Goal: Information Seeking & Learning: Get advice/opinions

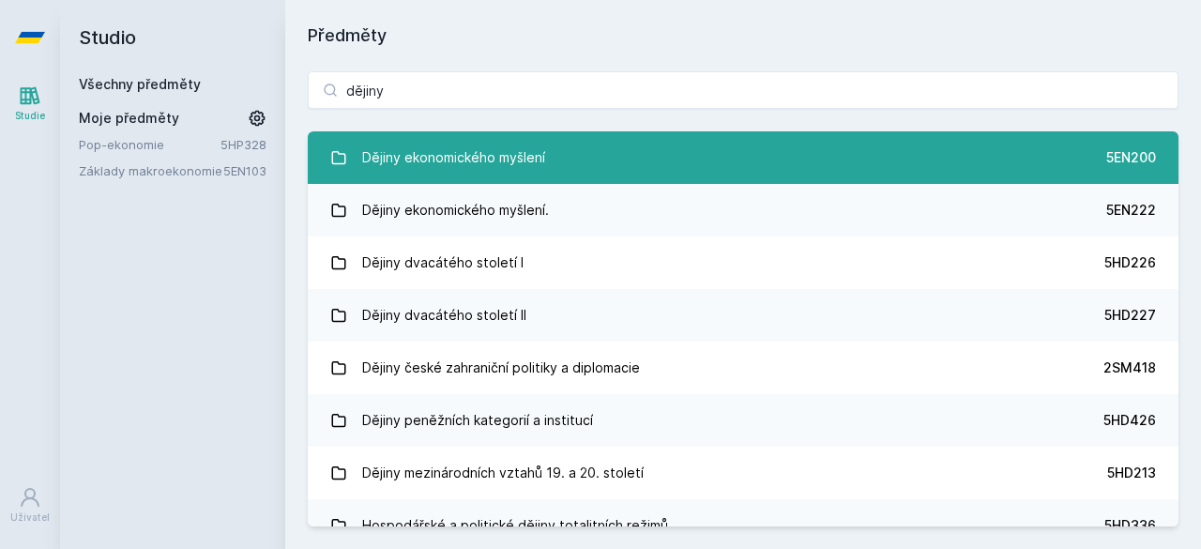
type input "dějiny"
click at [639, 174] on link "Dějiny ekonomického myšlení 5EN200" at bounding box center [743, 157] width 871 height 53
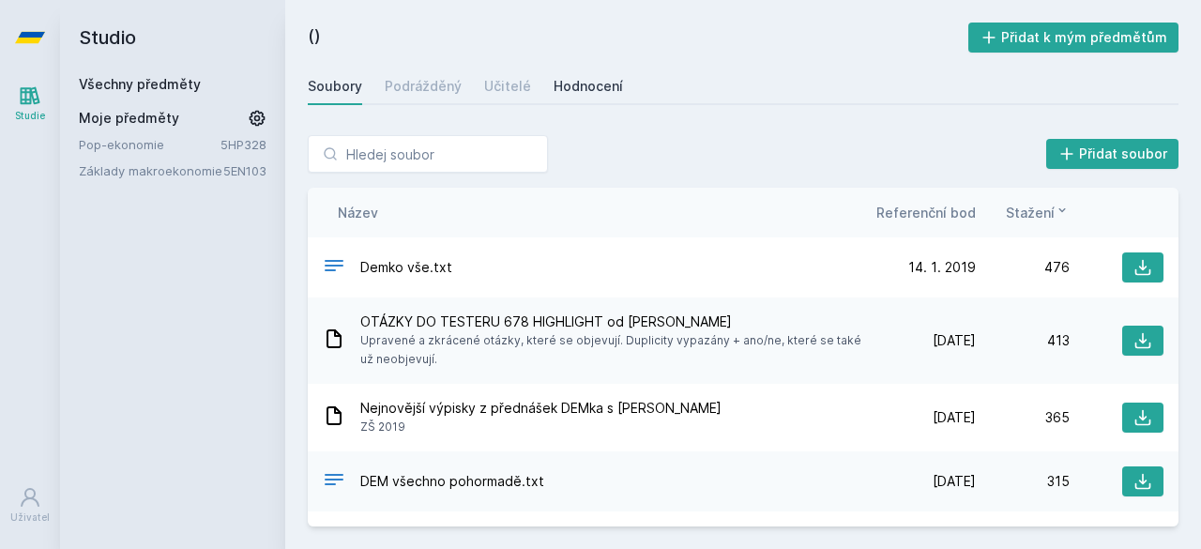
click at [574, 91] on font "Hodnocení" at bounding box center [588, 86] width 69 height 16
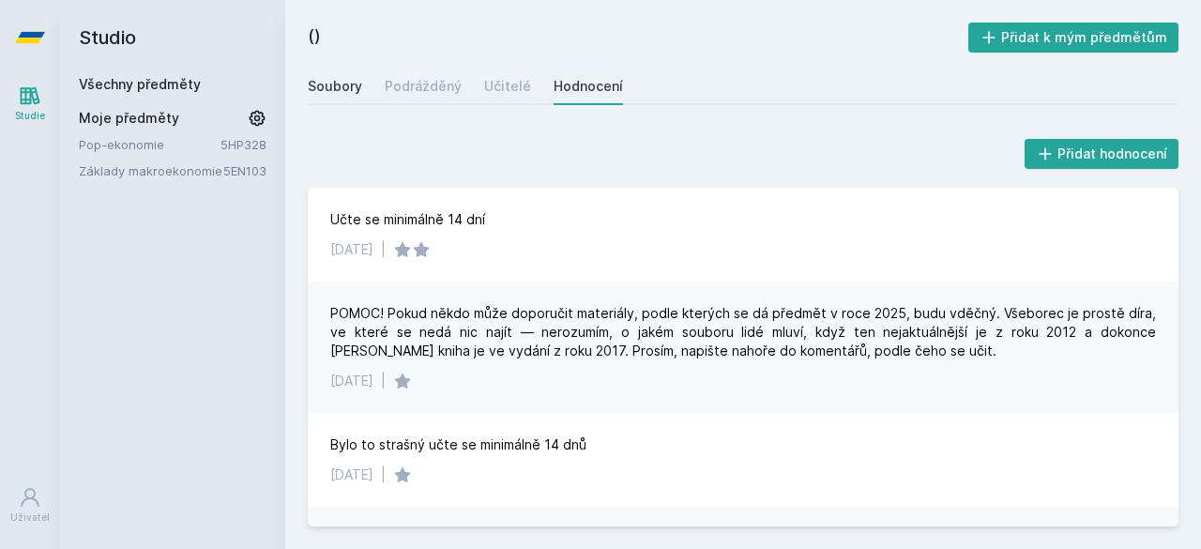
click at [328, 95] on div "Soubory" at bounding box center [335, 86] width 54 height 19
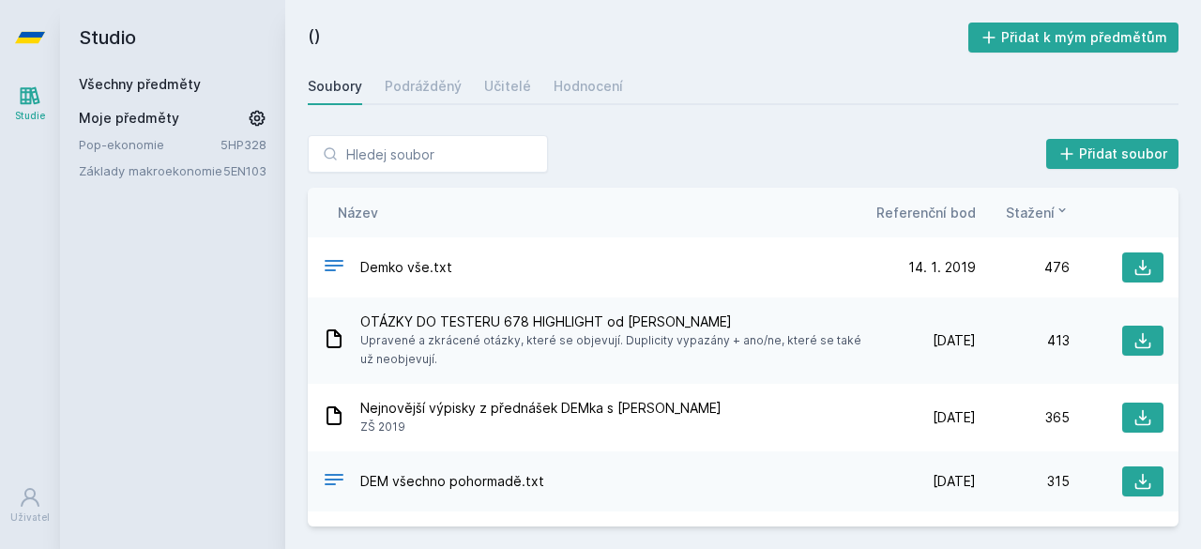
click at [32, 41] on icon at bounding box center [30, 37] width 30 height 11
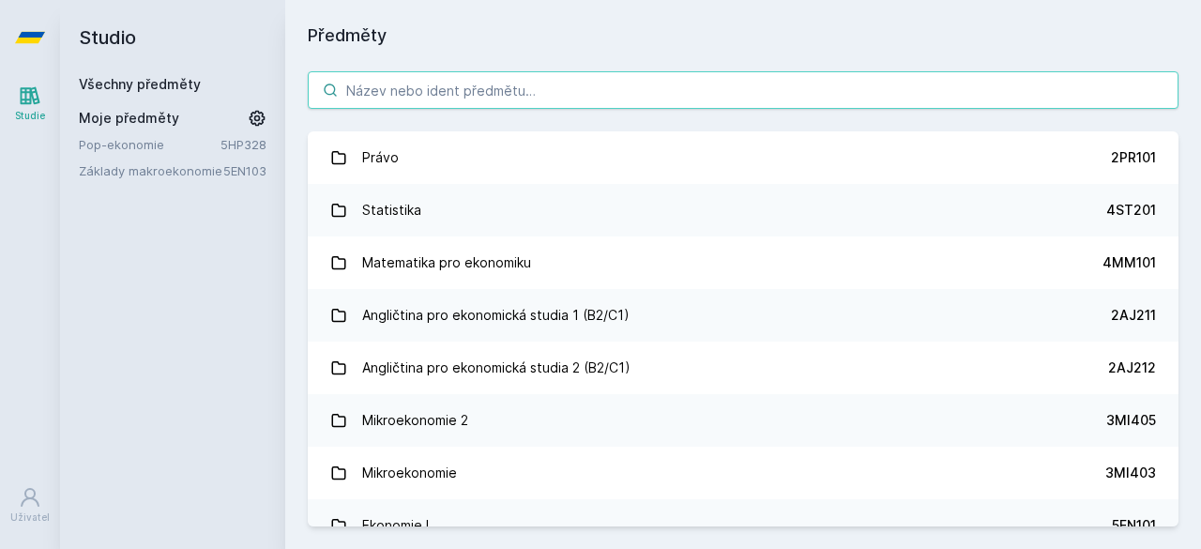
click at [387, 82] on input "search" at bounding box center [743, 90] width 871 height 38
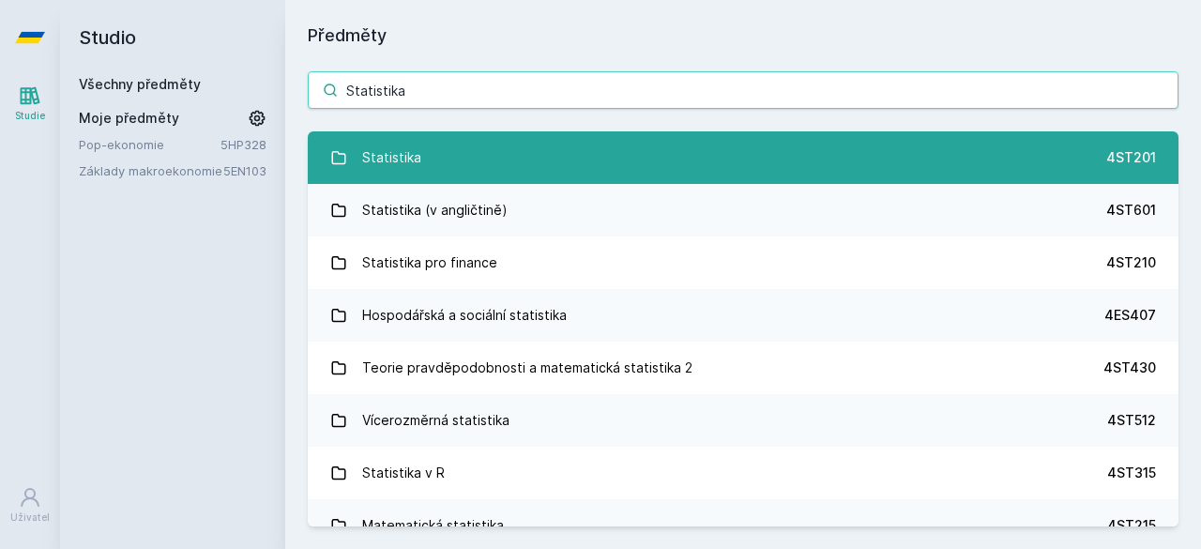
type input "Statistika"
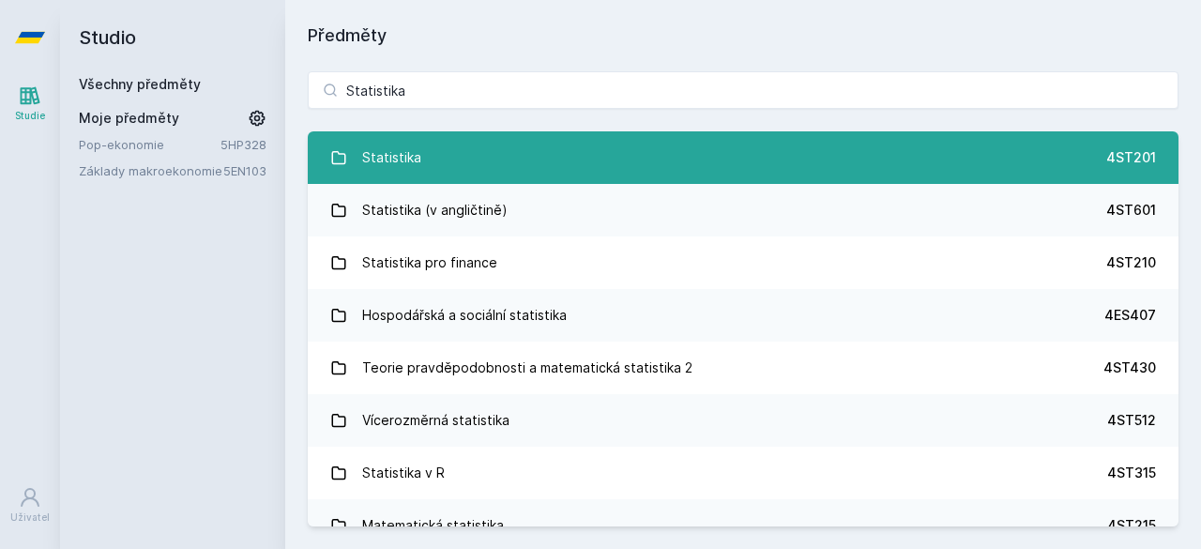
click at [566, 145] on link "Statistika 4ST201" at bounding box center [743, 157] width 871 height 53
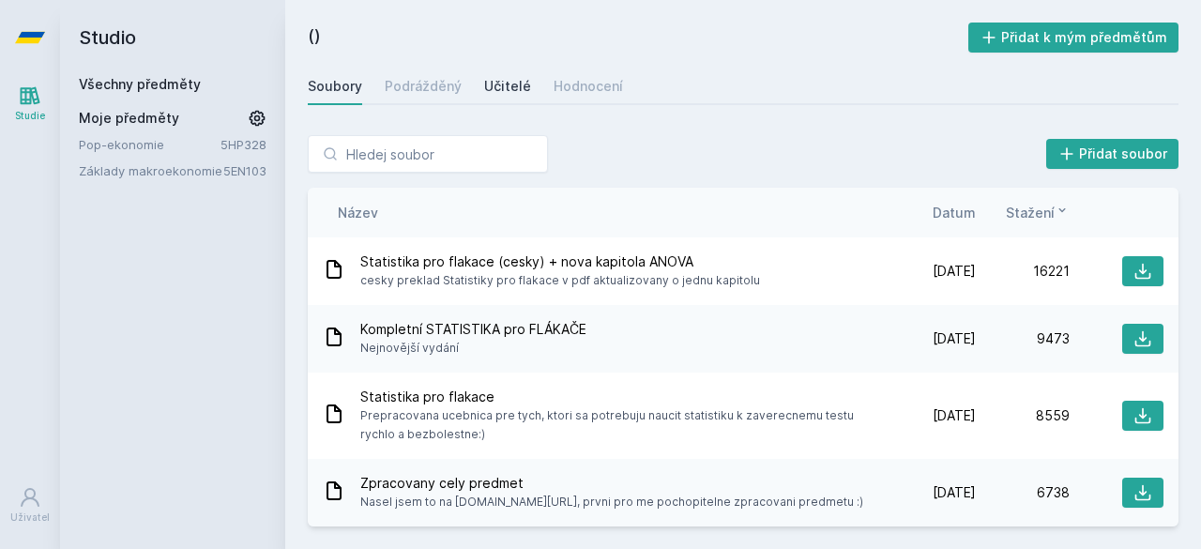
click at [492, 88] on font "Učitelé" at bounding box center [507, 86] width 47 height 16
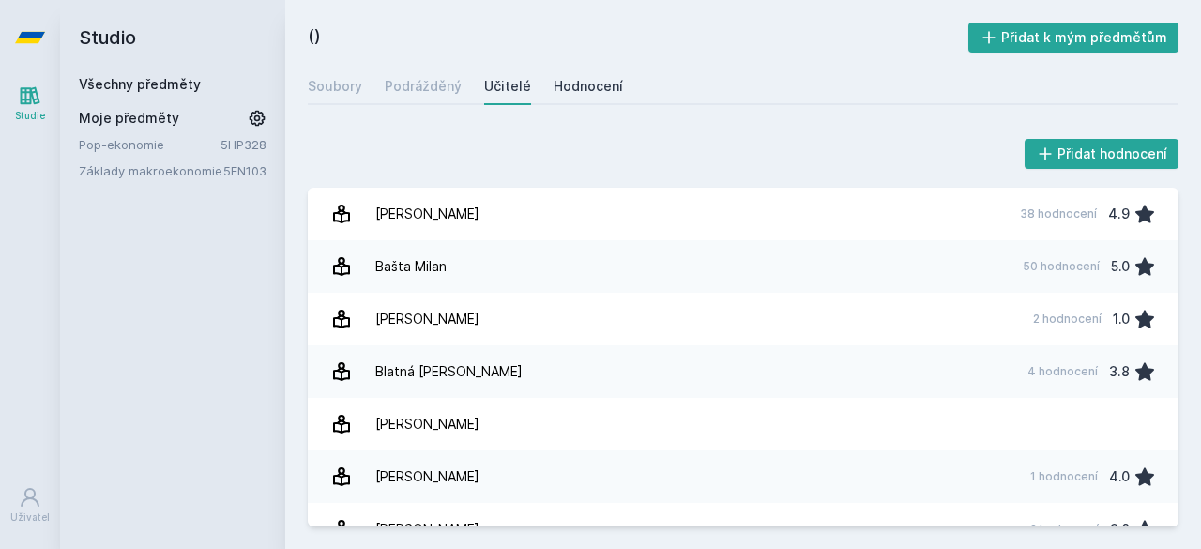
click at [587, 84] on font "Hodnocení" at bounding box center [588, 86] width 69 height 16
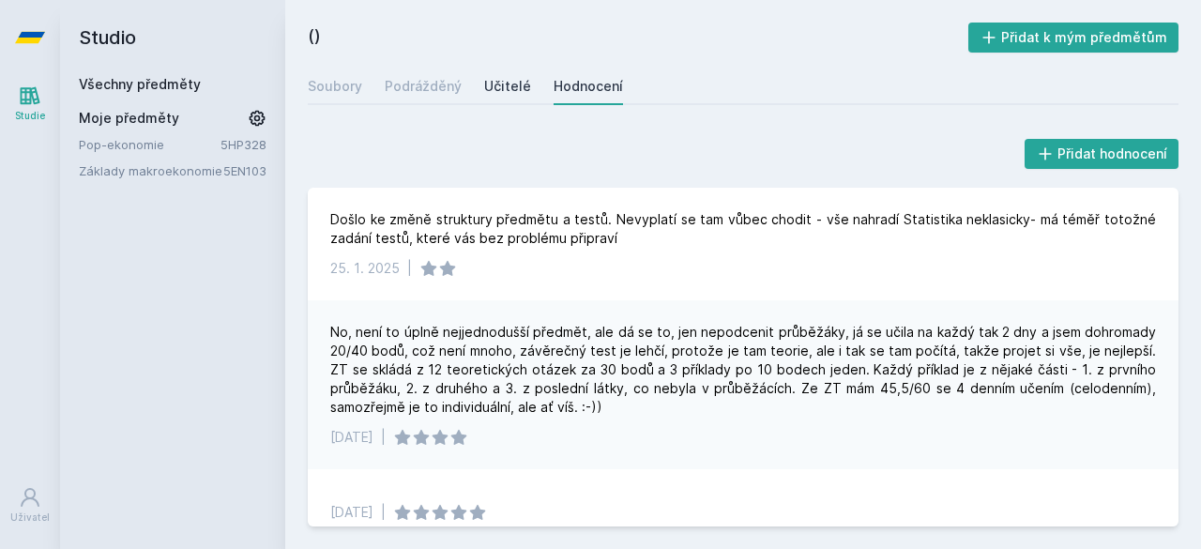
click at [499, 94] on div "Učitelé" at bounding box center [507, 86] width 47 height 19
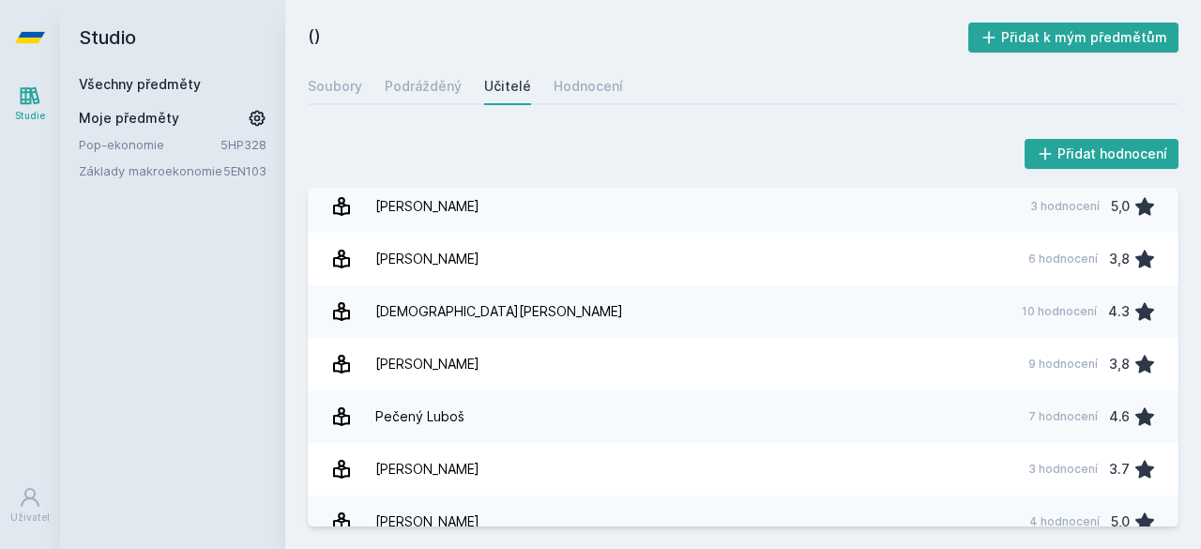
scroll to position [1953, 0]
click at [585, 372] on link "[PERSON_NAME] 9 hodnocení 3,8" at bounding box center [743, 362] width 871 height 53
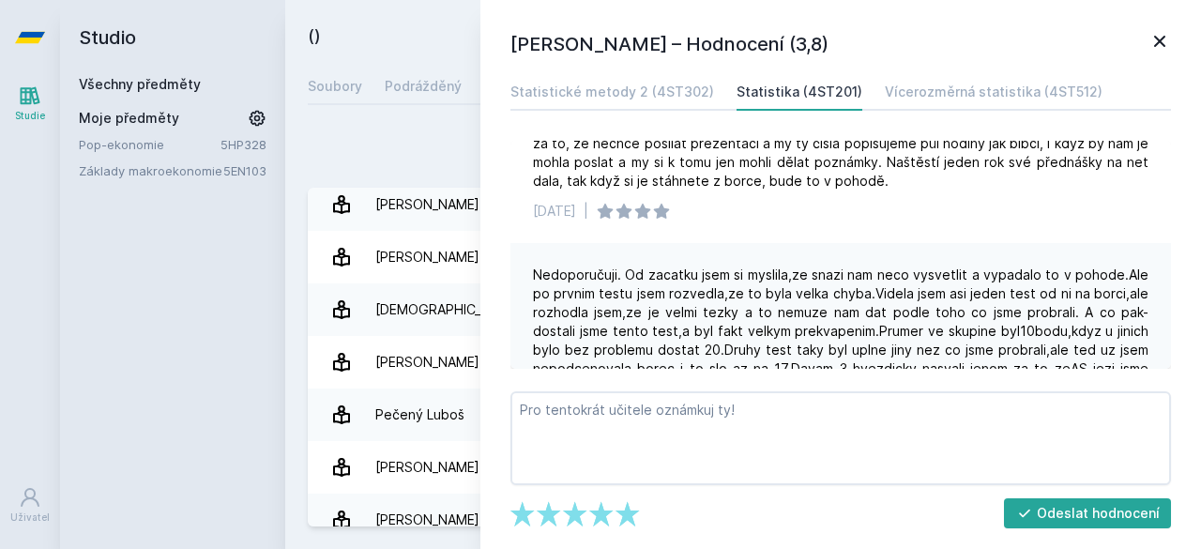
scroll to position [372, 0]
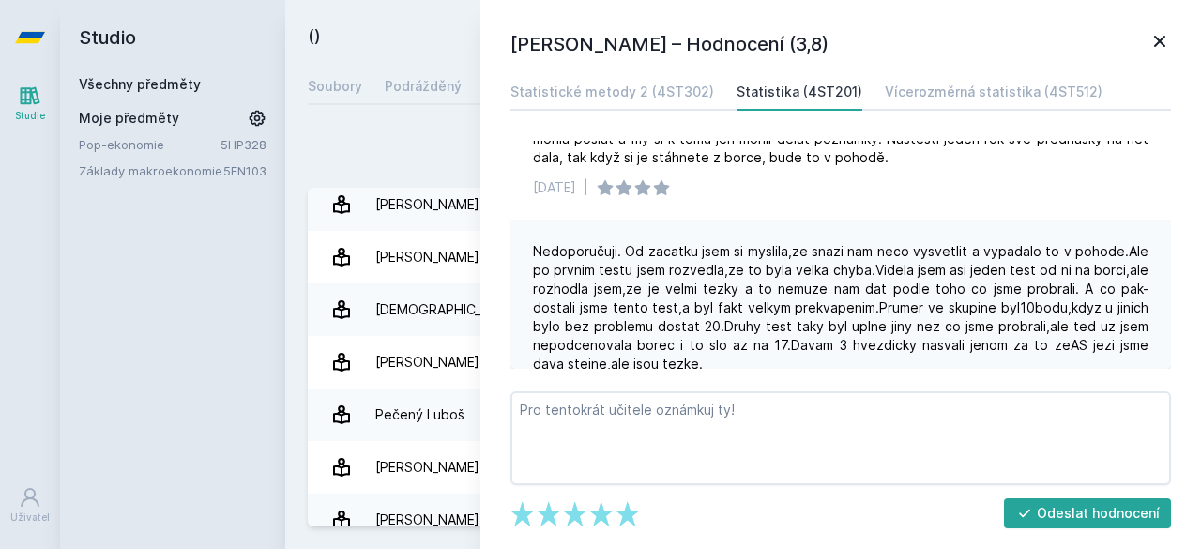
click at [1161, 35] on icon at bounding box center [1159, 41] width 23 height 23
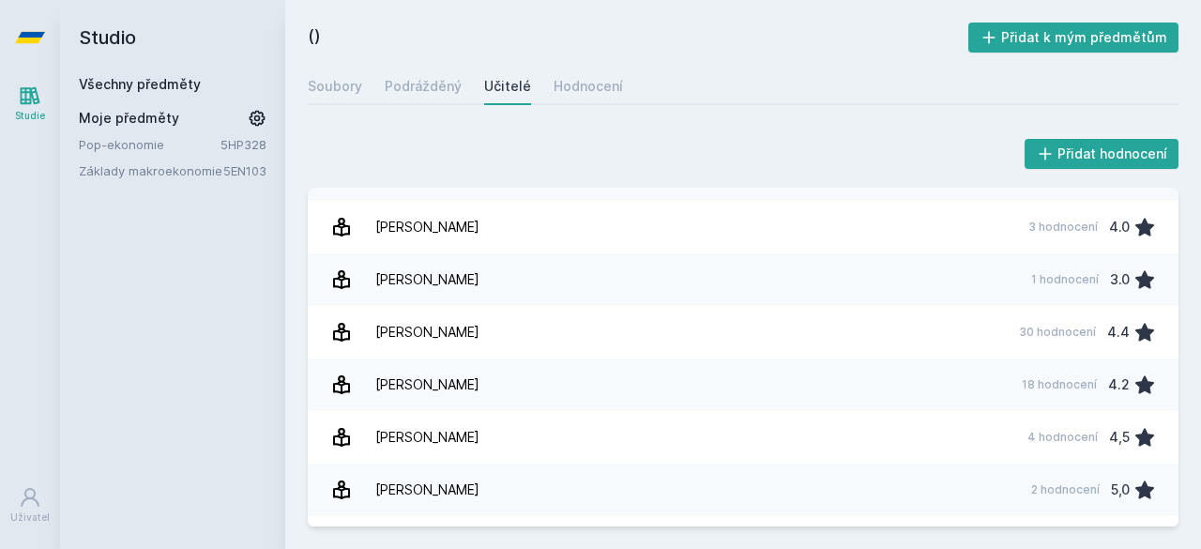
scroll to position [1377, 0]
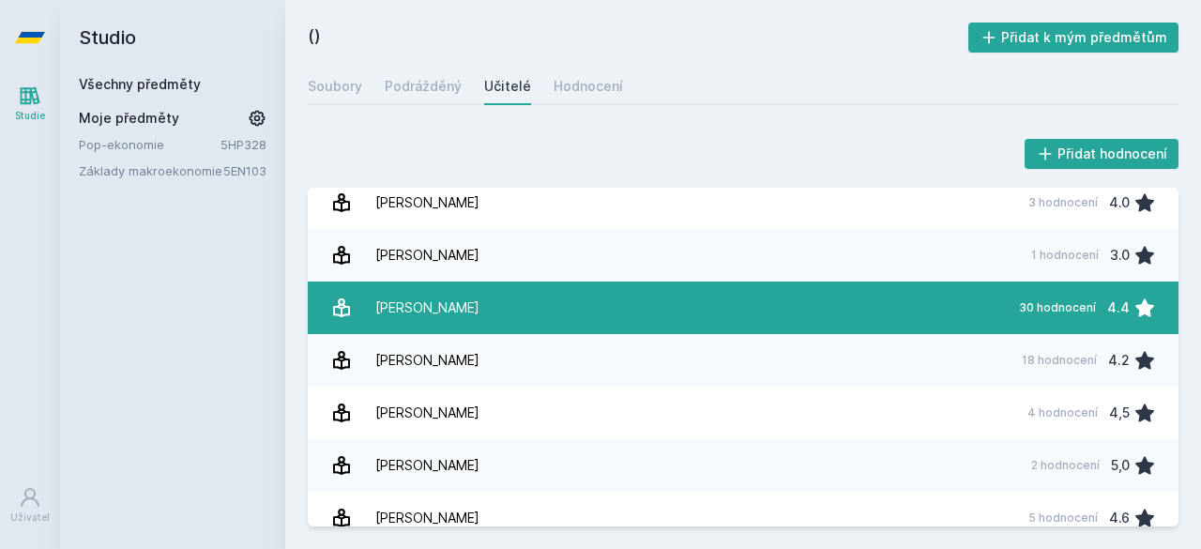
click at [592, 309] on link "[PERSON_NAME] 30 hodnocení 4.4" at bounding box center [743, 307] width 871 height 53
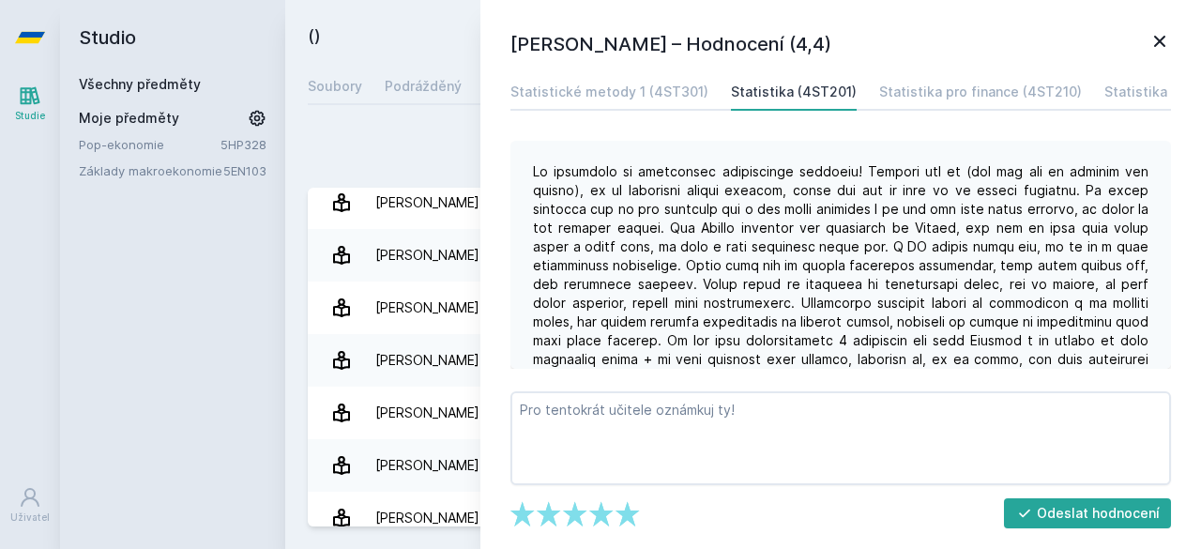
scroll to position [456, 0]
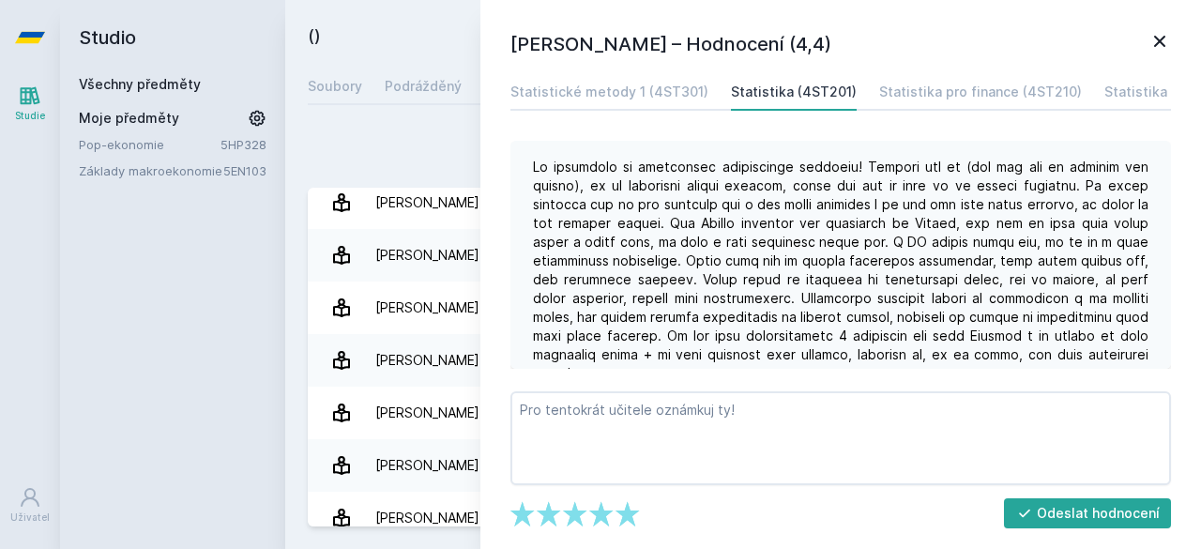
click at [1160, 46] on icon at bounding box center [1159, 41] width 23 height 23
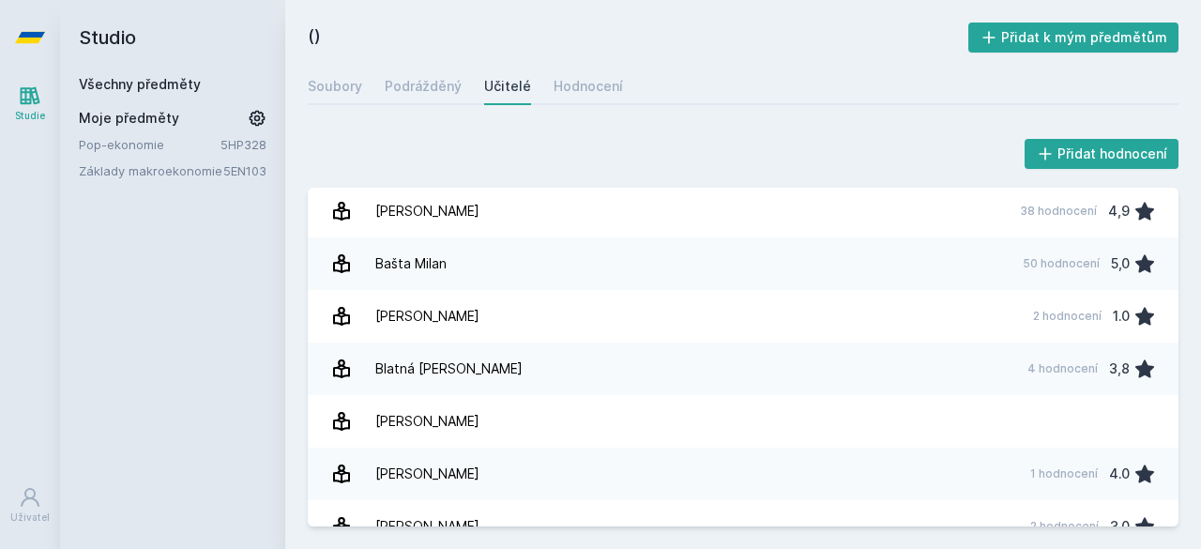
scroll to position [7, 0]
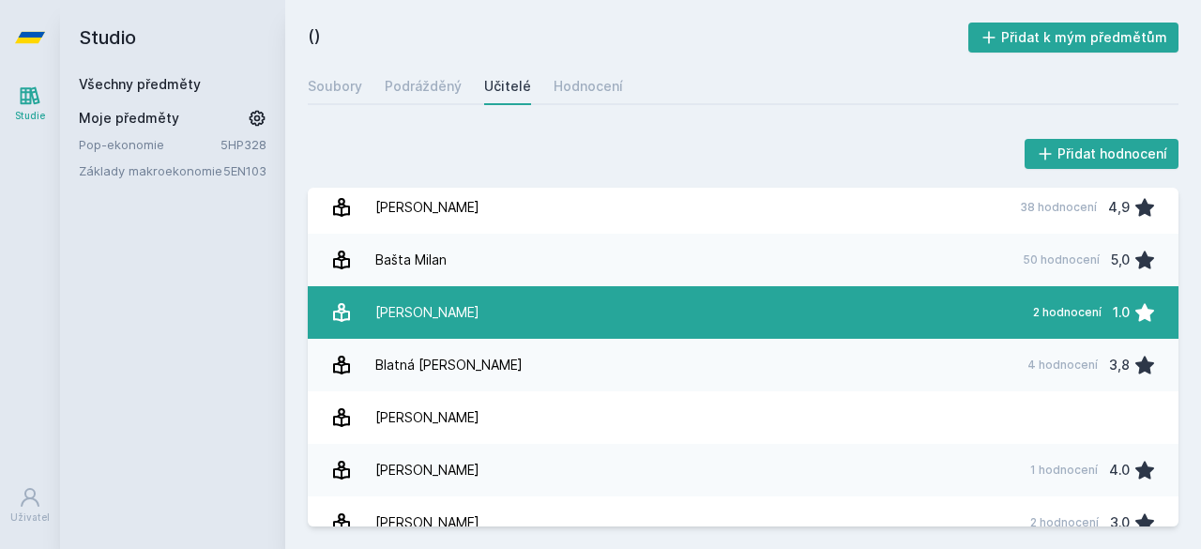
click at [446, 309] on font "[PERSON_NAME]" at bounding box center [427, 312] width 104 height 16
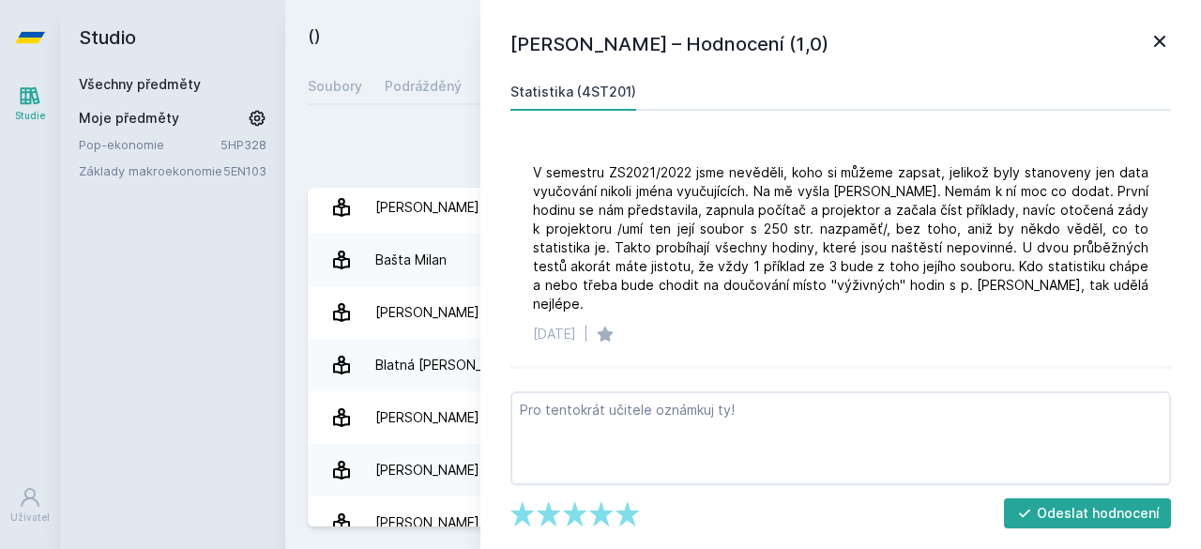
click at [1161, 45] on icon at bounding box center [1159, 41] width 23 height 23
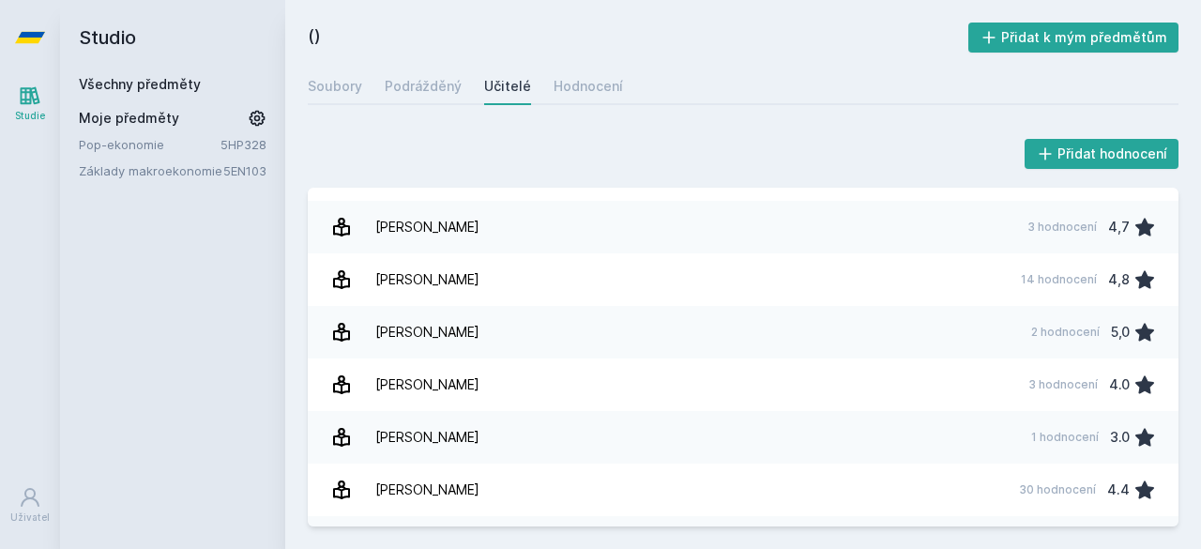
scroll to position [1194, 0]
click at [32, 33] on icon at bounding box center [30, 37] width 30 height 11
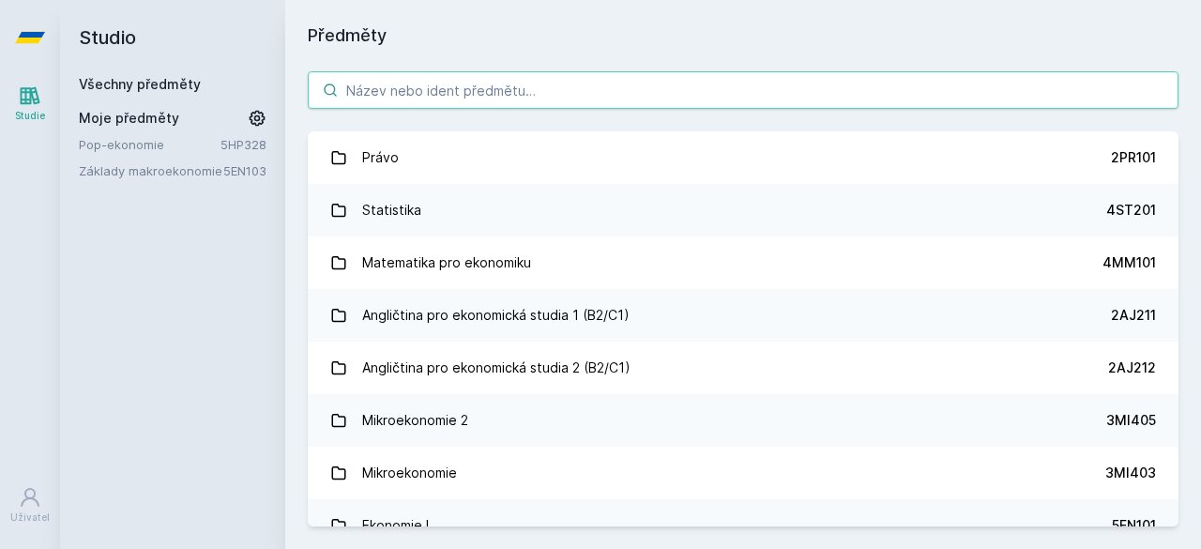
click at [422, 92] on input "search" at bounding box center [743, 90] width 871 height 38
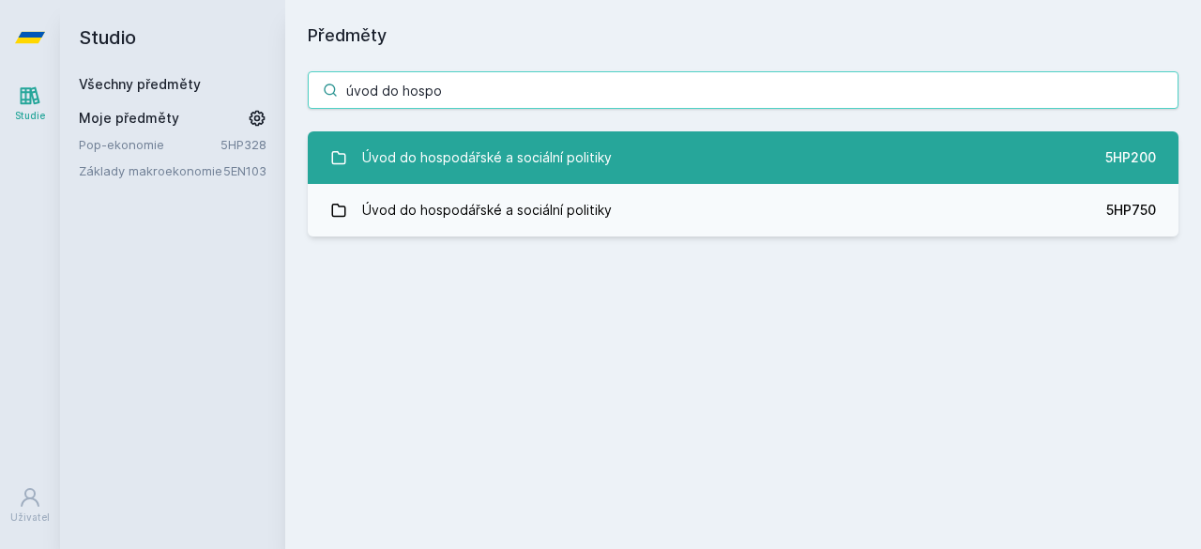
type input "úvod do hospo"
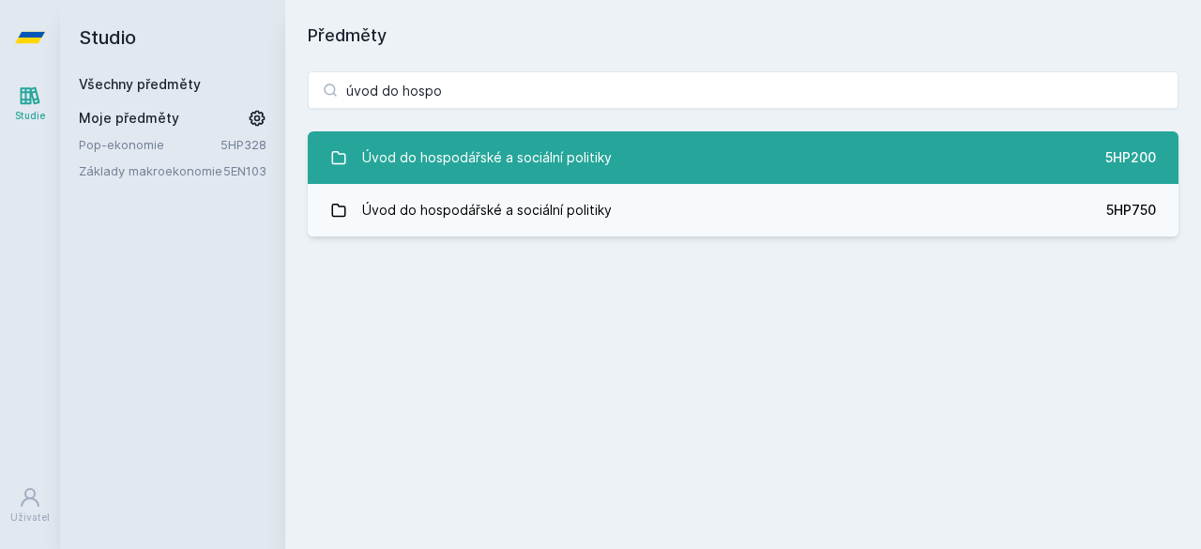
click at [527, 161] on font "Úvod do hospodářské a sociální politiky" at bounding box center [487, 157] width 250 height 16
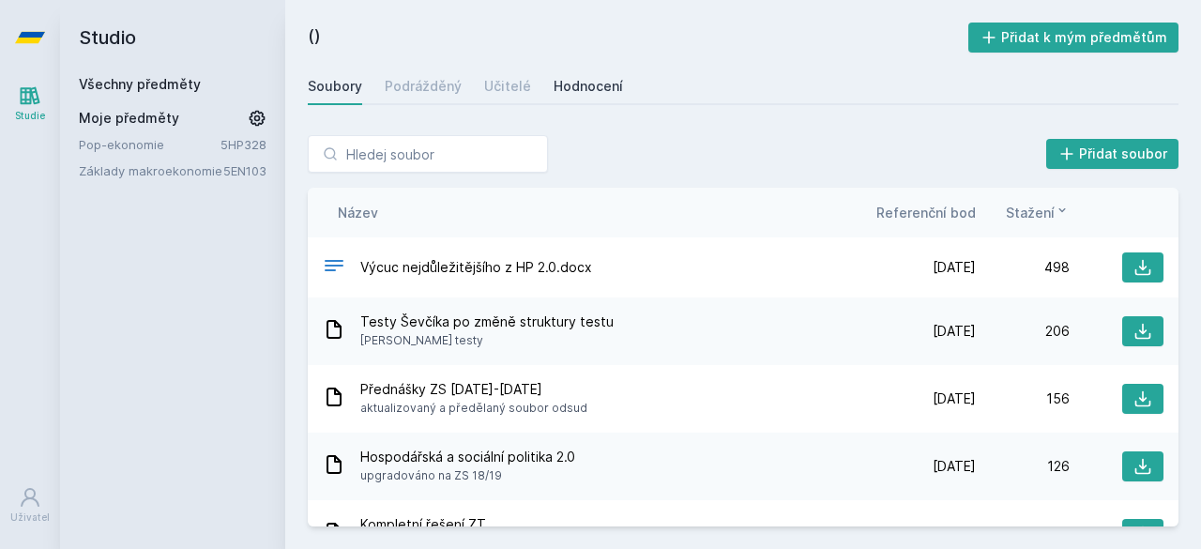
click at [567, 86] on font "Hodnocení" at bounding box center [588, 86] width 69 height 16
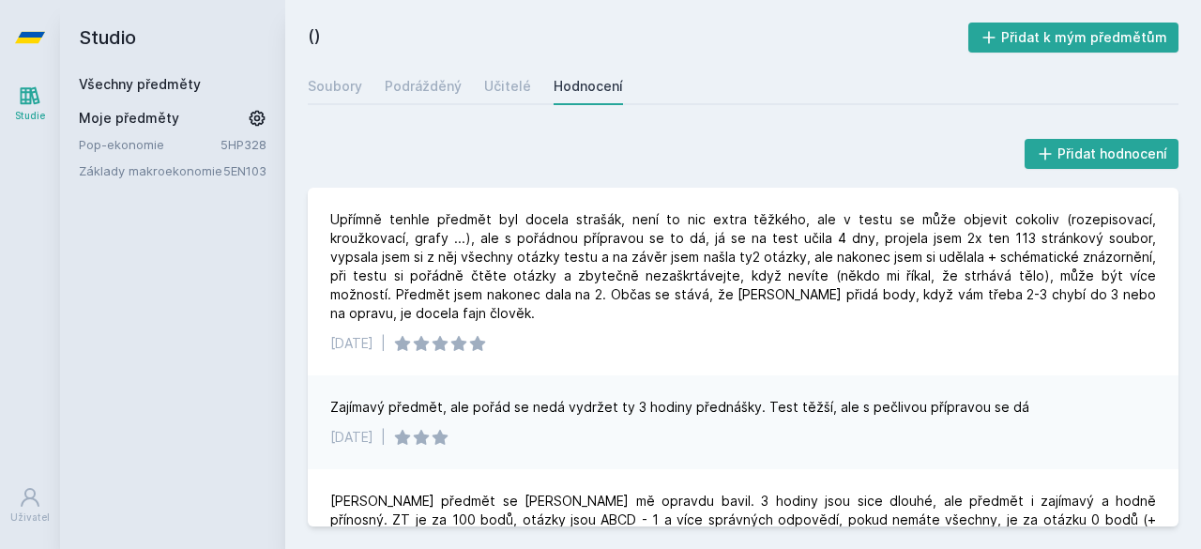
click at [45, 40] on link at bounding box center [30, 37] width 60 height 75
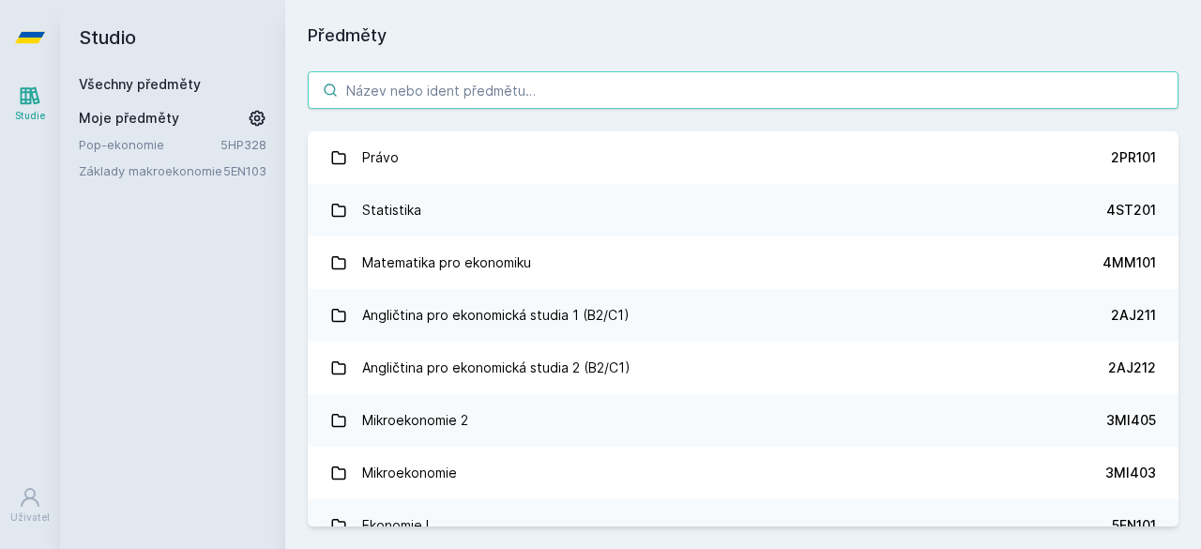
click at [387, 91] on input "search" at bounding box center [743, 90] width 871 height 38
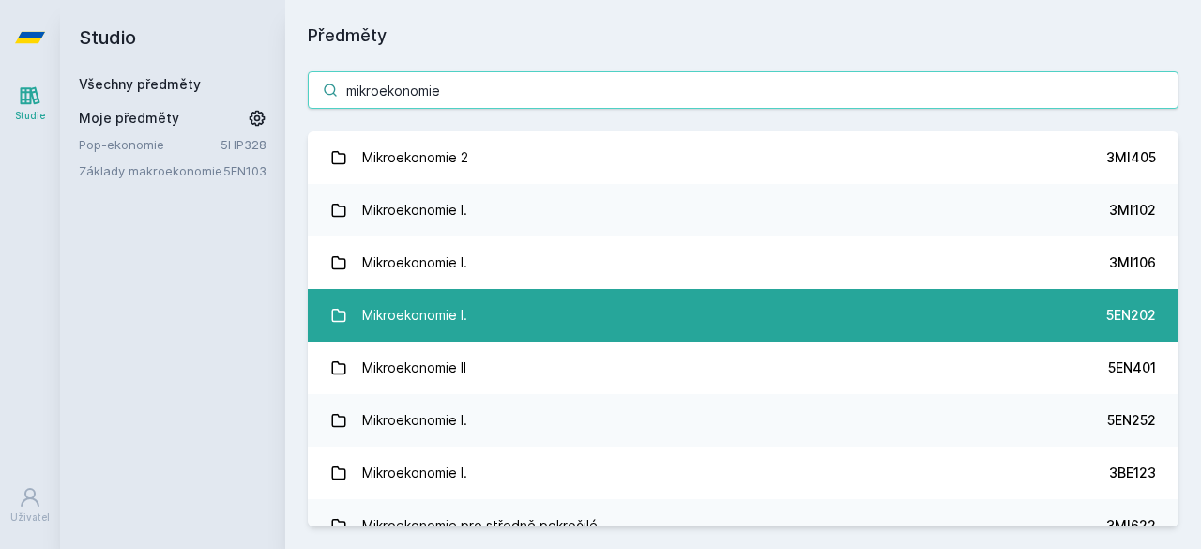
type input "mikroekonomie"
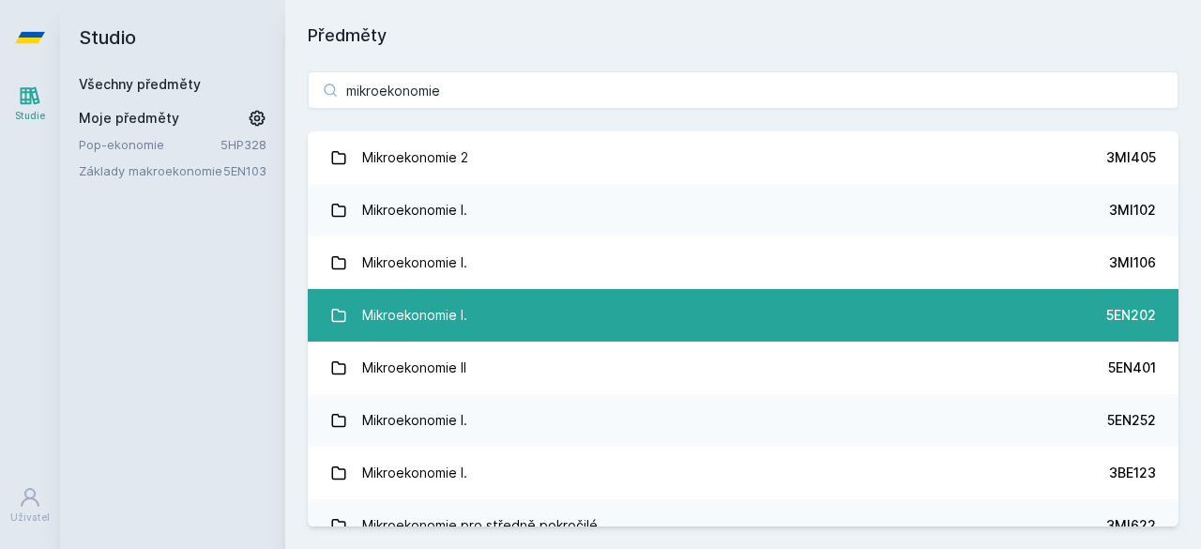
click at [512, 318] on link "Mikroekonomie I. 5EN202" at bounding box center [743, 315] width 871 height 53
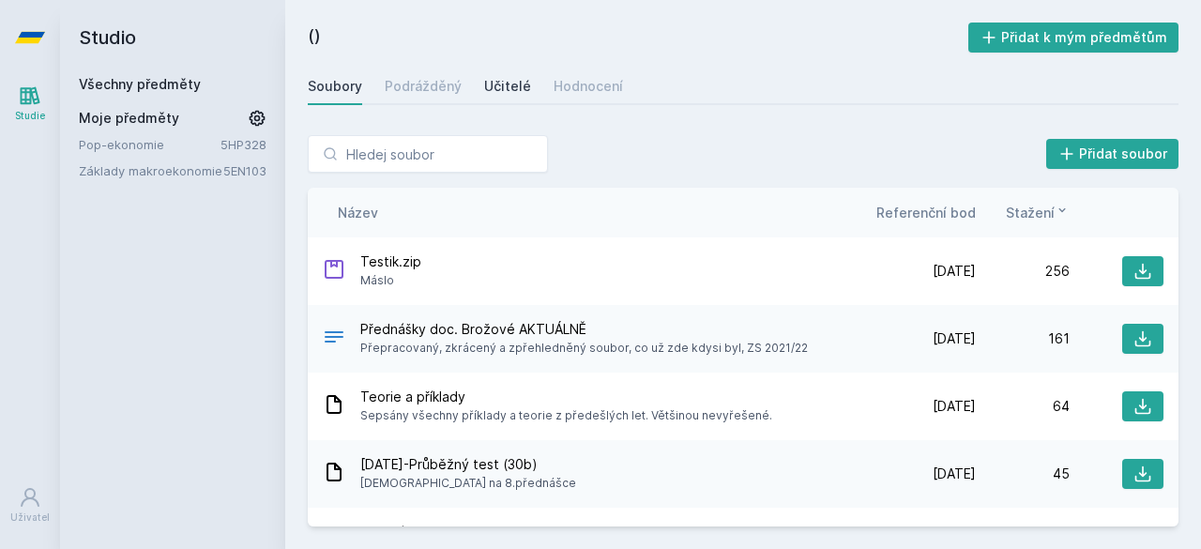
click at [510, 92] on font "Učitelé" at bounding box center [507, 86] width 47 height 16
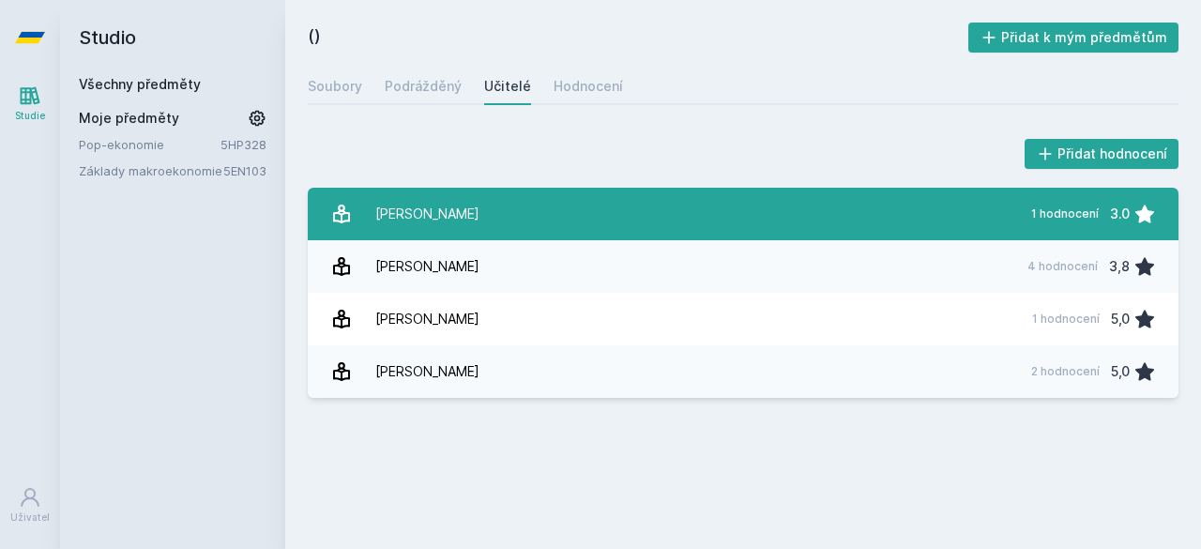
click at [437, 218] on font "[PERSON_NAME]" at bounding box center [427, 213] width 104 height 16
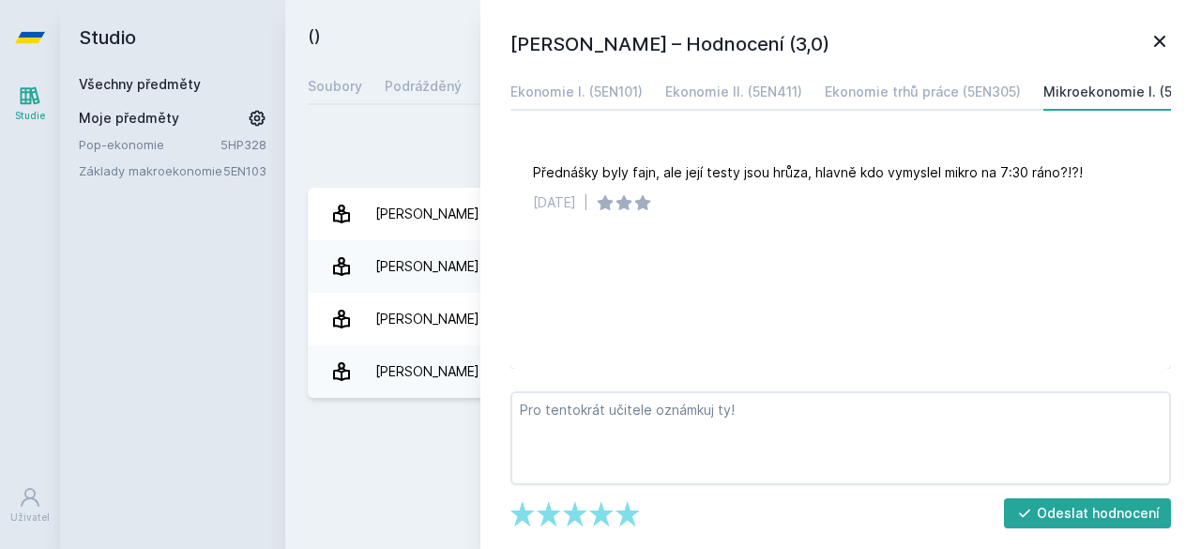
click at [1158, 39] on icon at bounding box center [1159, 41] width 11 height 11
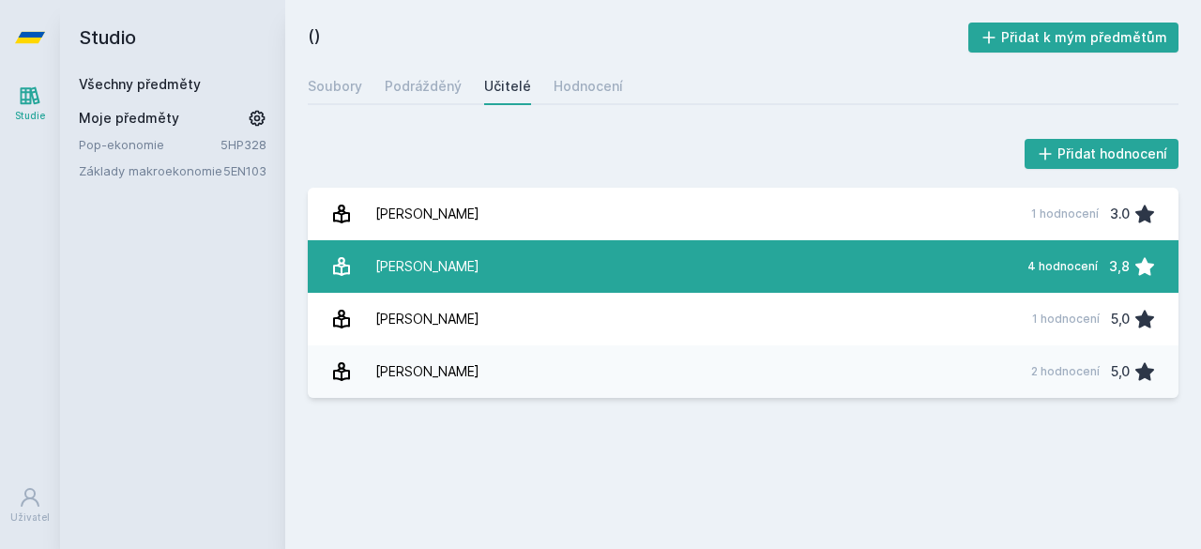
click at [457, 265] on link "Máslo [PERSON_NAME] 4 hodnocení 3,8" at bounding box center [743, 266] width 871 height 53
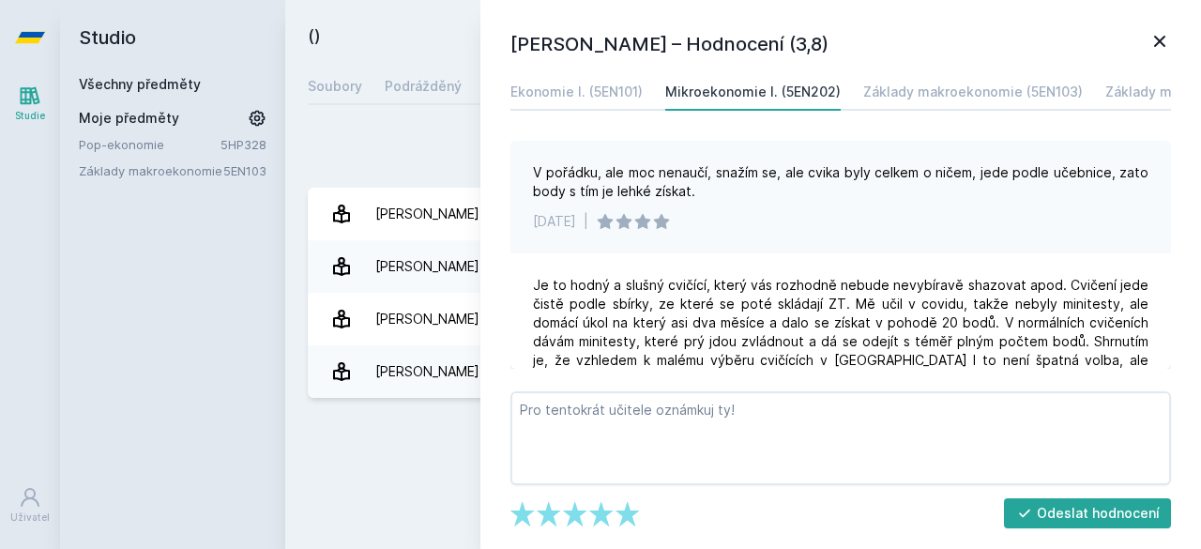
scroll to position [207, 0]
click at [1158, 40] on icon at bounding box center [1159, 41] width 11 height 11
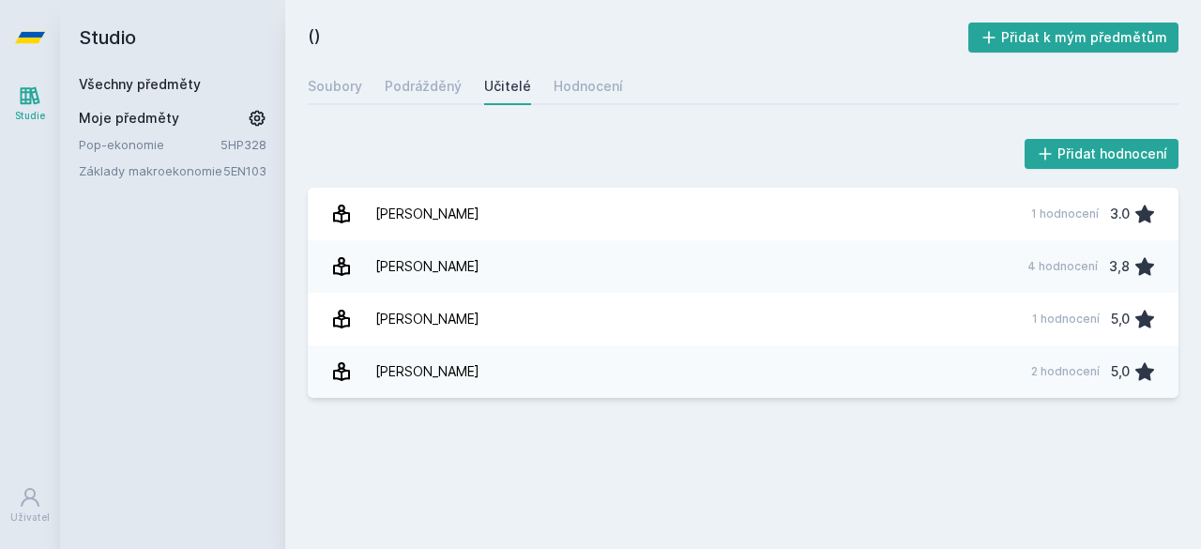
click at [25, 31] on icon at bounding box center [30, 37] width 30 height 75
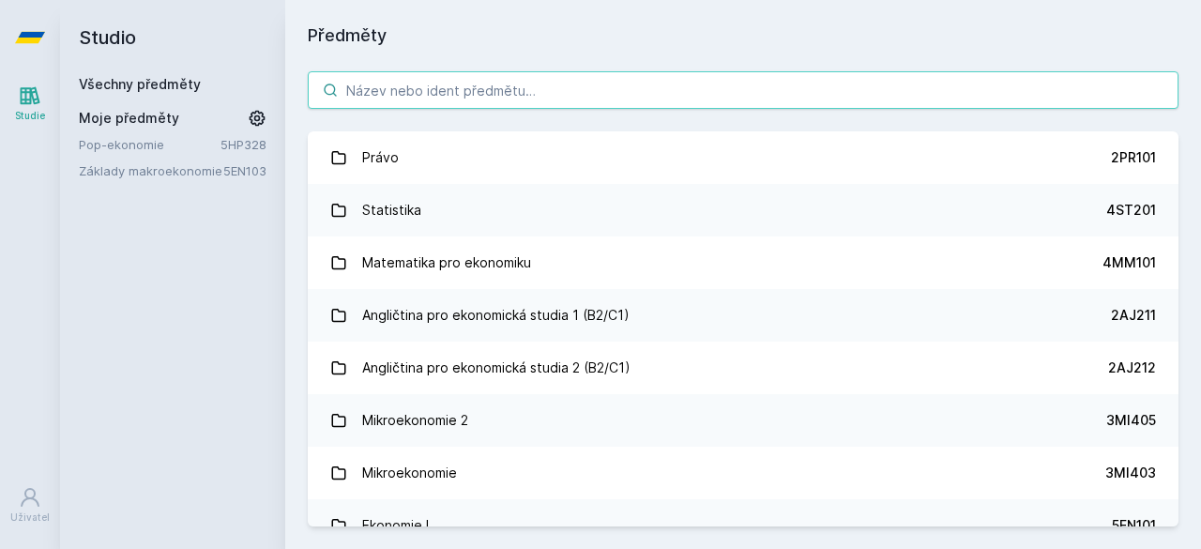
click at [479, 97] on input "search" at bounding box center [743, 90] width 871 height 38
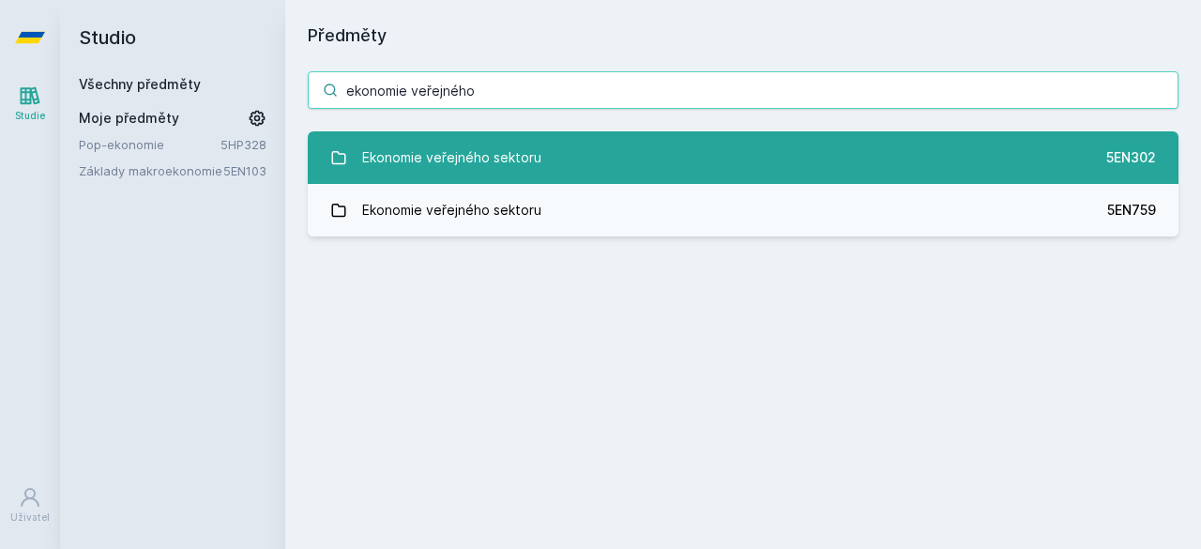
type input "ekonomie veřejného"
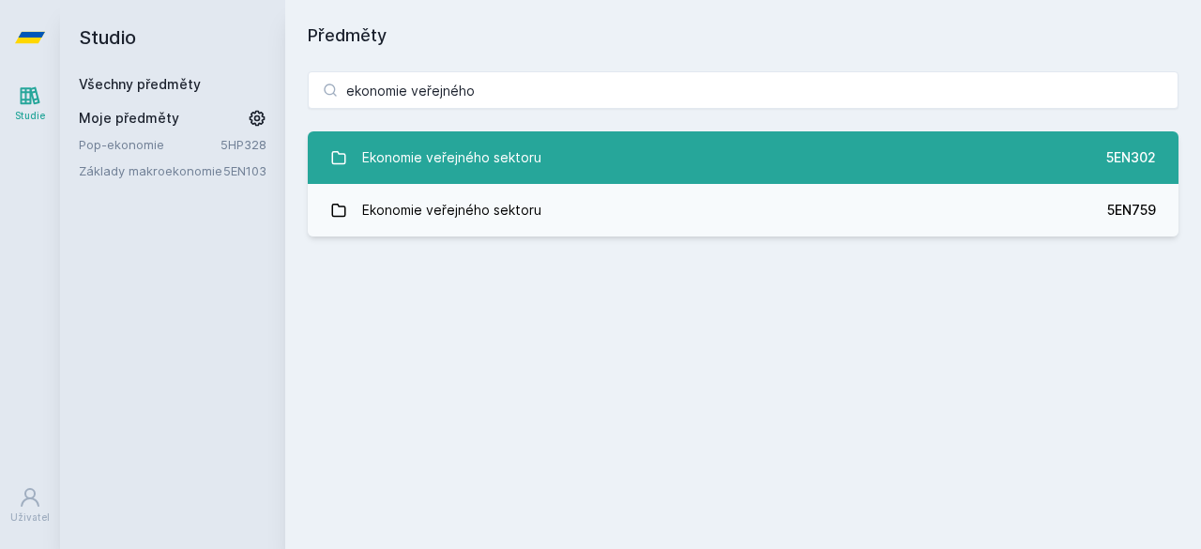
click at [607, 144] on link "Ekonomie veřejného sektoru 5EN302" at bounding box center [743, 157] width 871 height 53
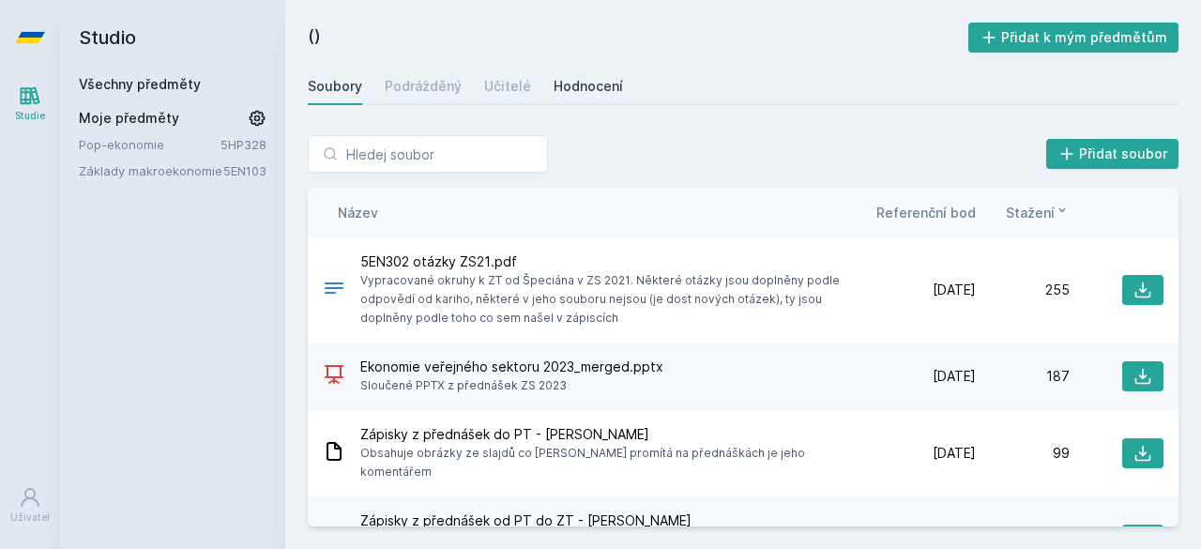
click at [599, 90] on font "Hodnocení" at bounding box center [588, 86] width 69 height 16
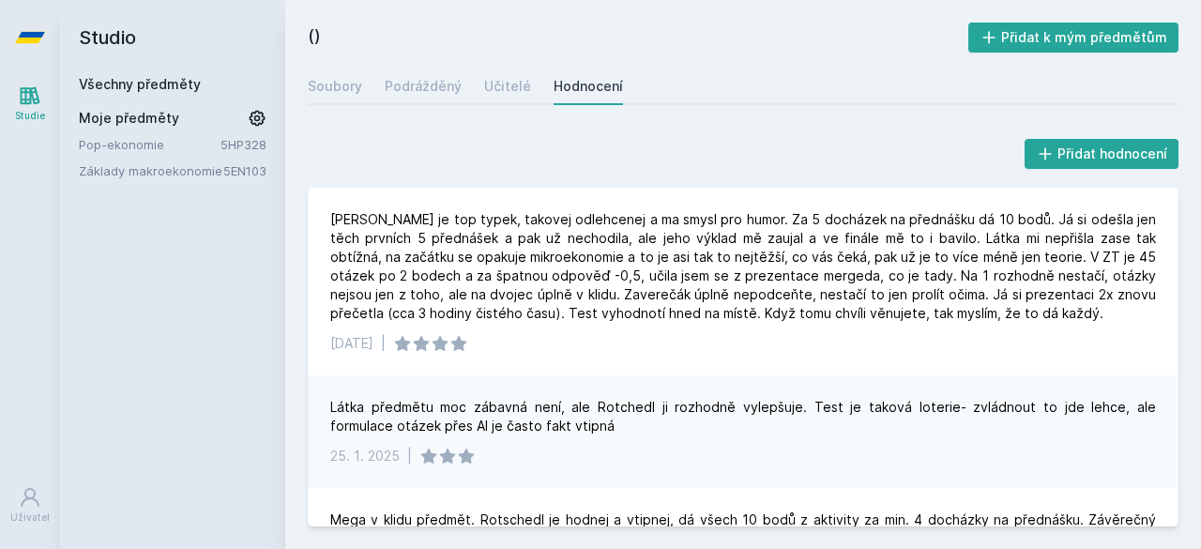
click at [36, 47] on icon at bounding box center [30, 37] width 30 height 75
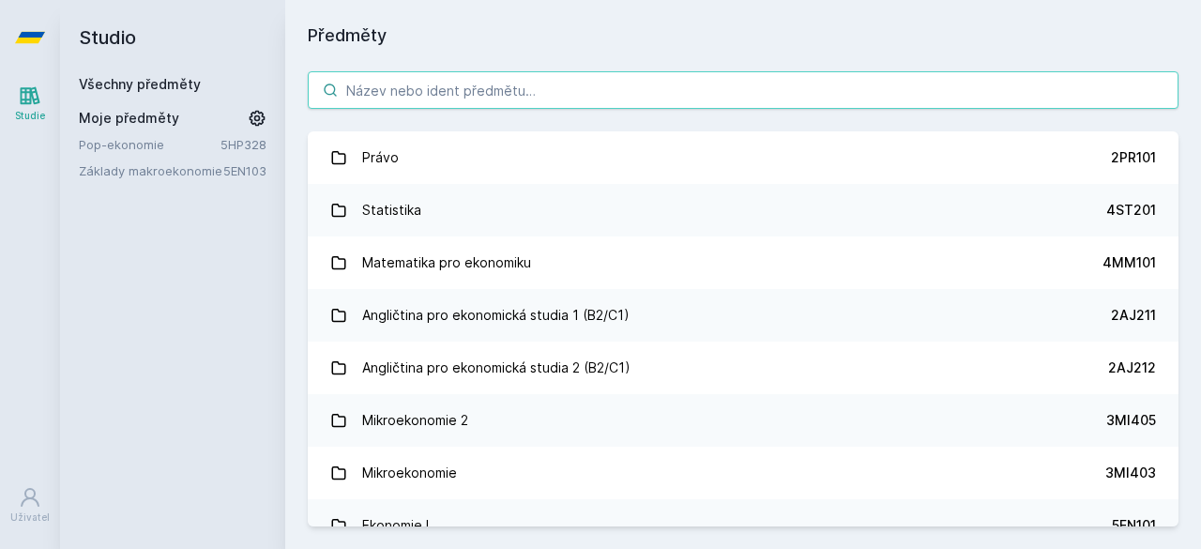
click at [444, 85] on input "search" at bounding box center [743, 90] width 871 height 38
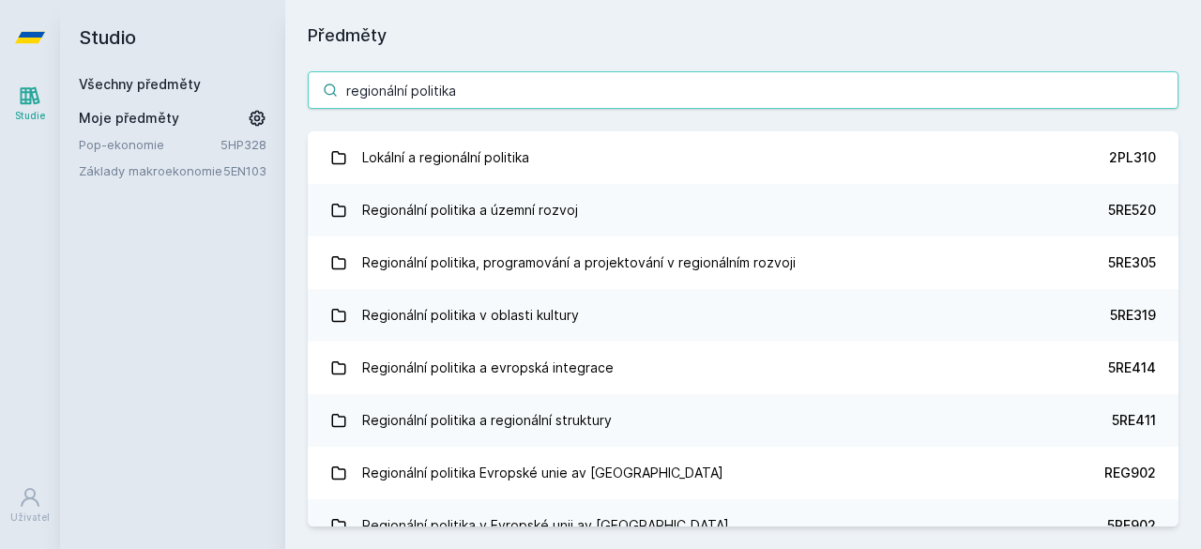
type input "regionální politika"
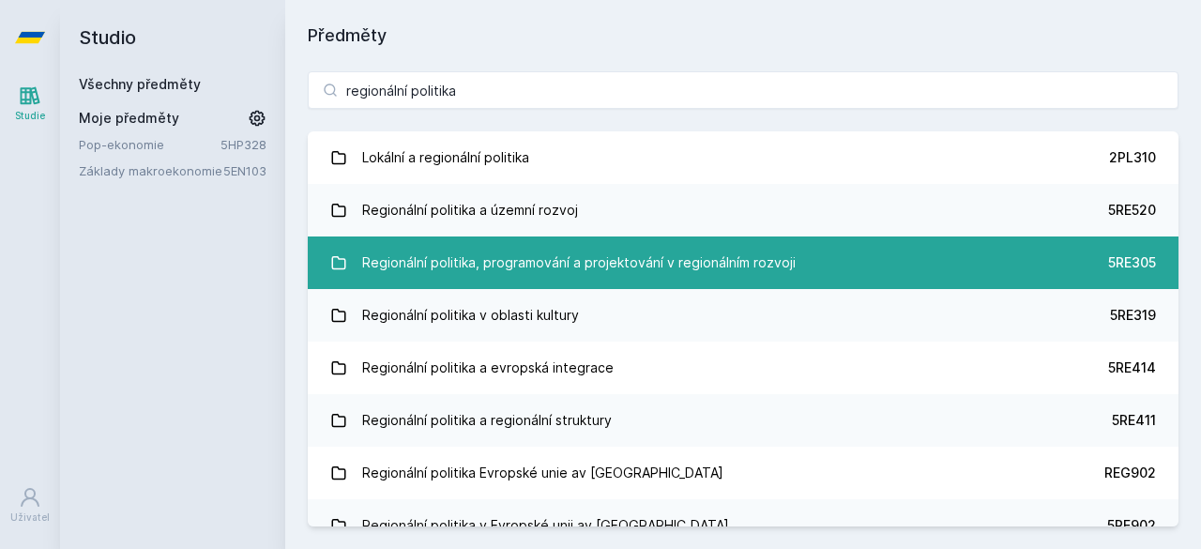
click at [670, 259] on font "Regionální politika, programování a projektování v regionálním rozvoji" at bounding box center [578, 262] width 433 height 16
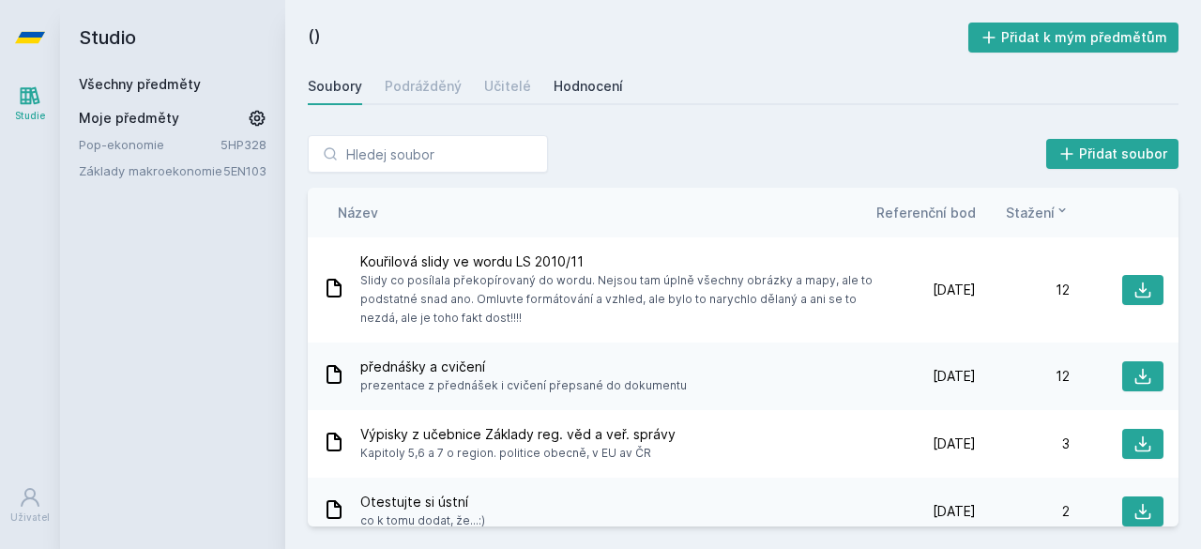
click at [569, 87] on font "Hodnocení" at bounding box center [588, 86] width 69 height 16
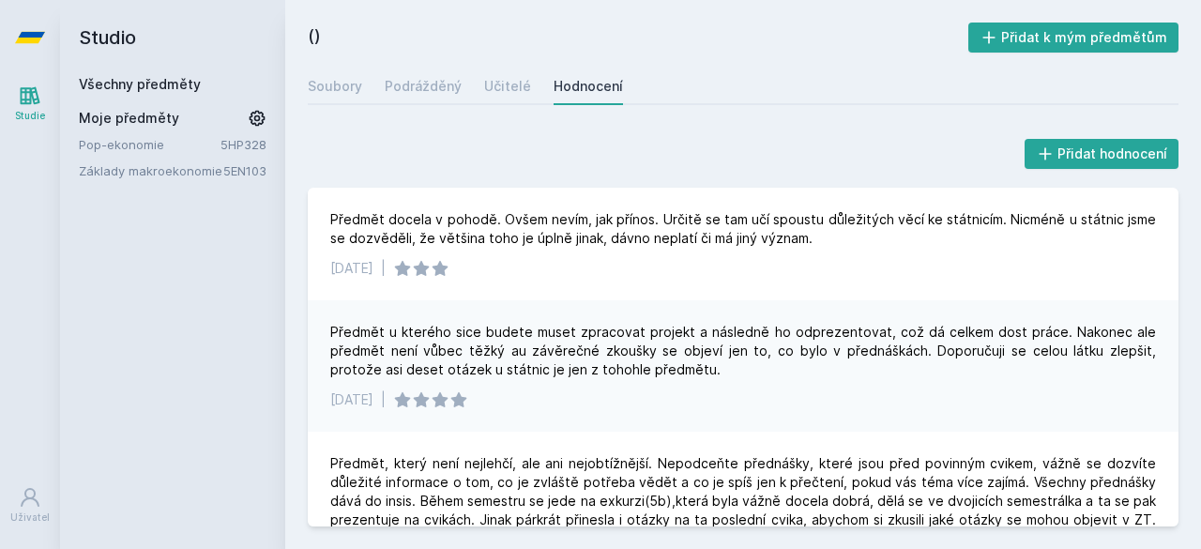
click at [33, 47] on icon at bounding box center [30, 37] width 30 height 75
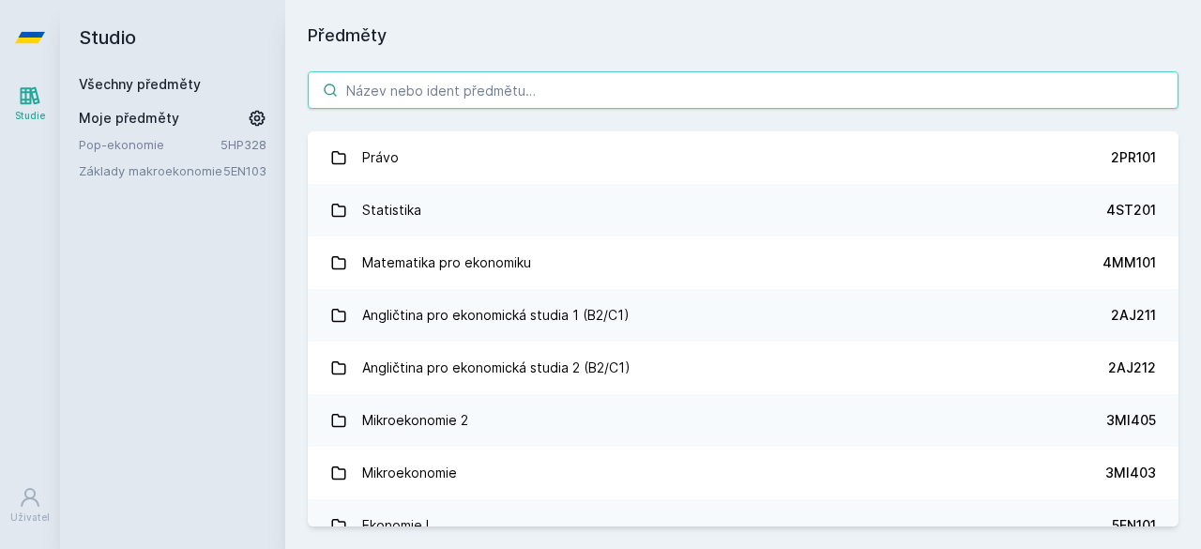
click at [460, 95] on input "search" at bounding box center [743, 90] width 871 height 38
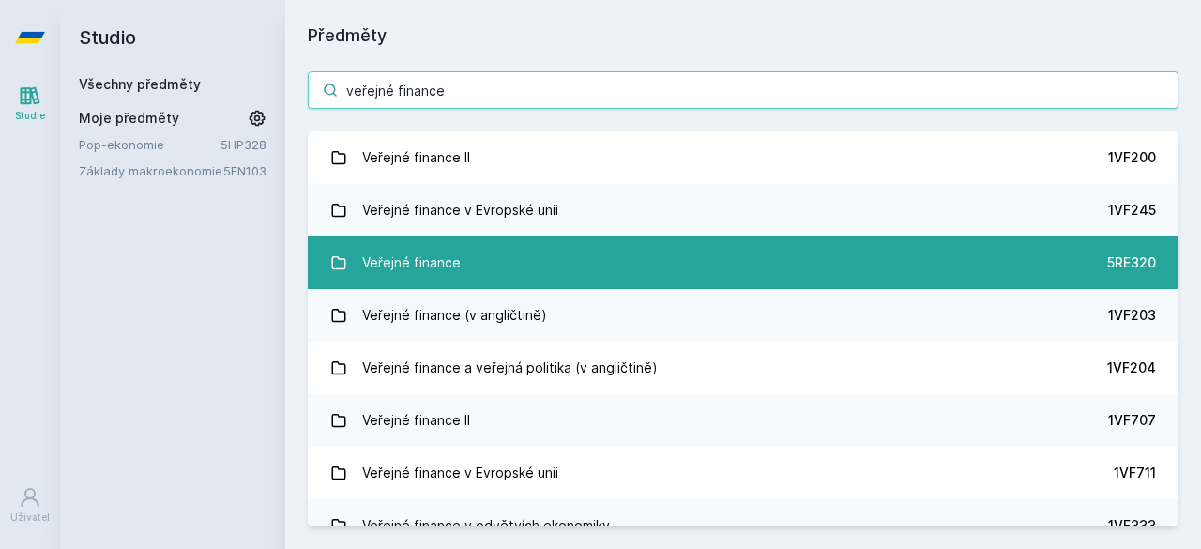
type input "veřejné finance"
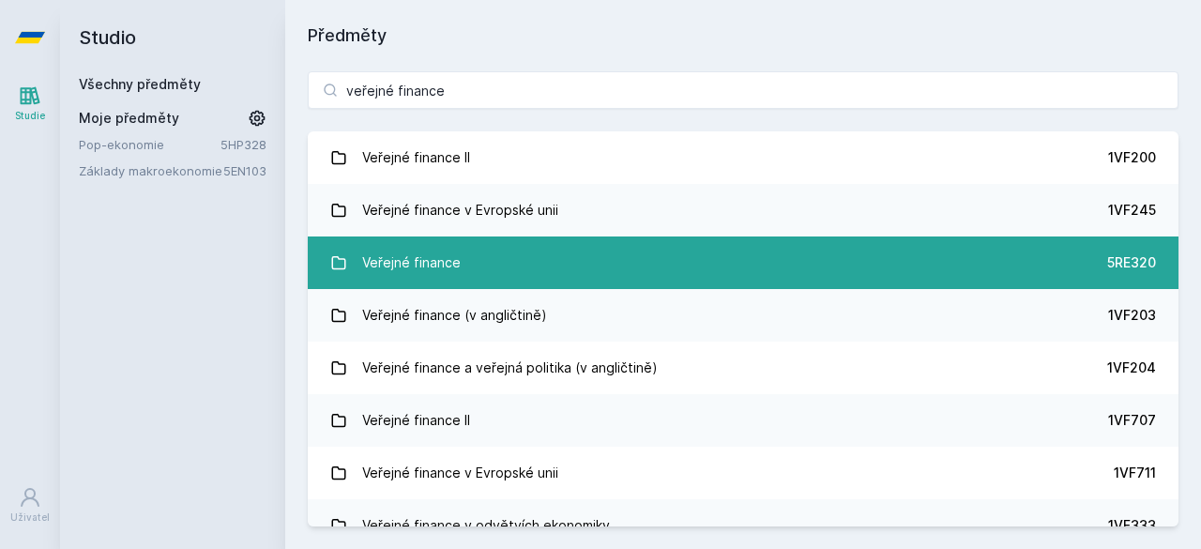
click at [568, 255] on link "Veřejné finance 5RE320" at bounding box center [743, 262] width 871 height 53
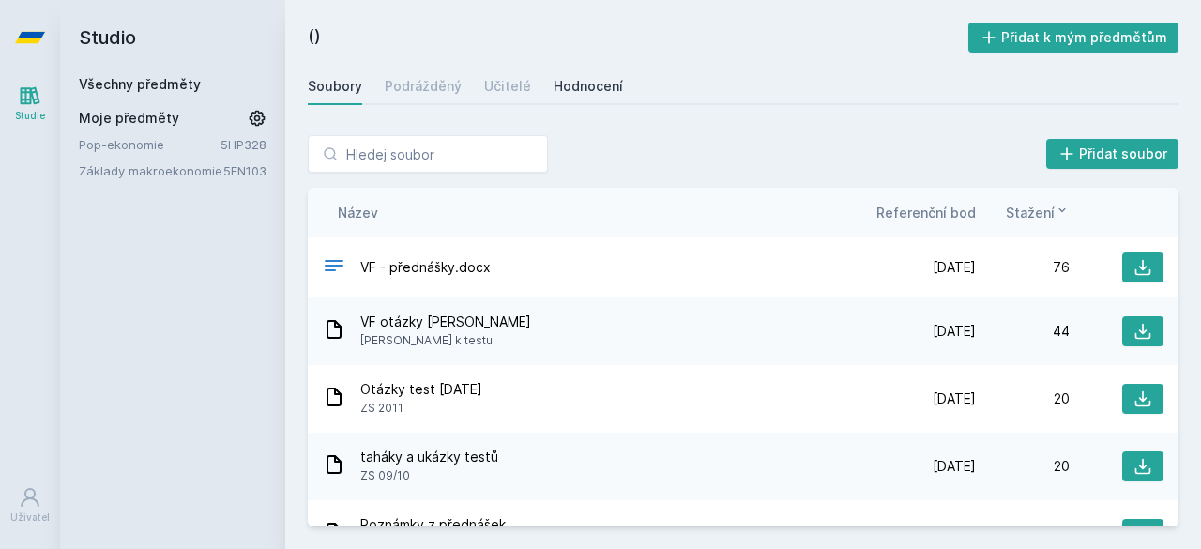
click at [576, 86] on font "Hodnocení" at bounding box center [588, 86] width 69 height 16
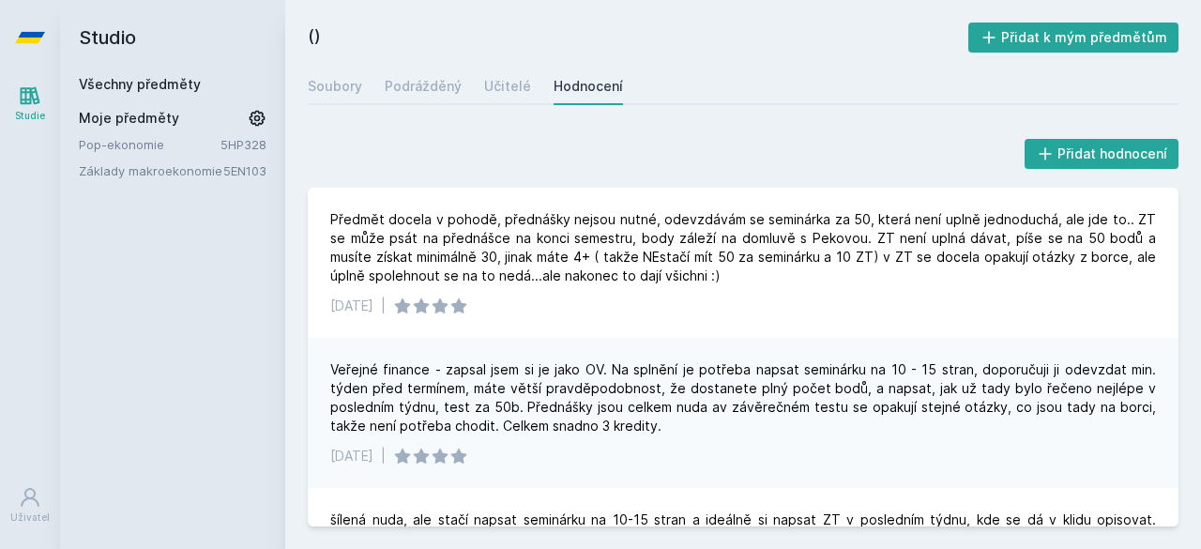
click at [38, 40] on icon at bounding box center [30, 37] width 30 height 11
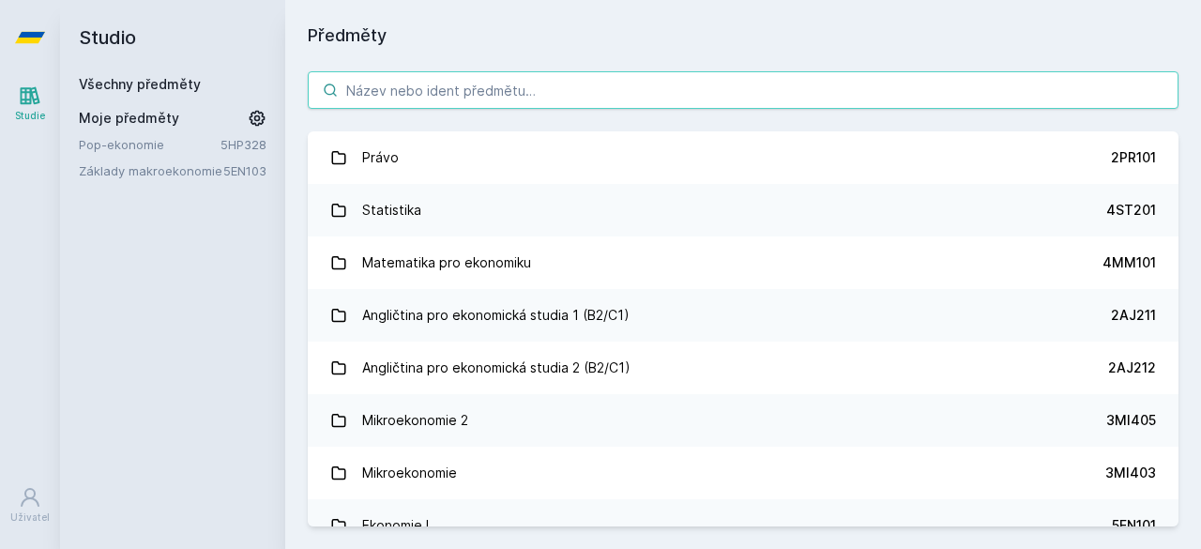
click at [367, 88] on input "search" at bounding box center [743, 90] width 871 height 38
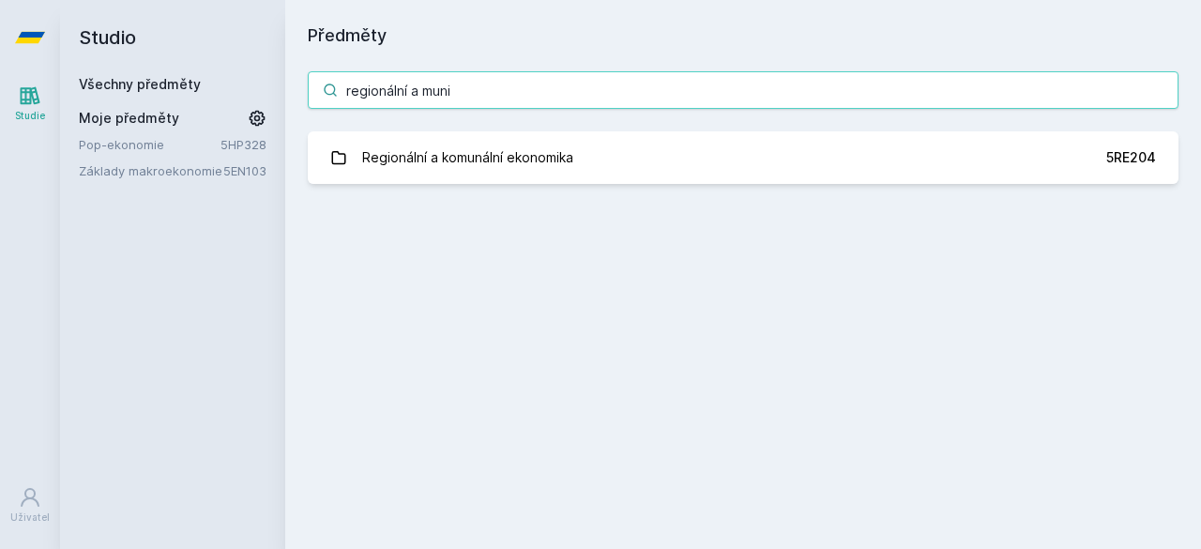
type input "regionální a muni"
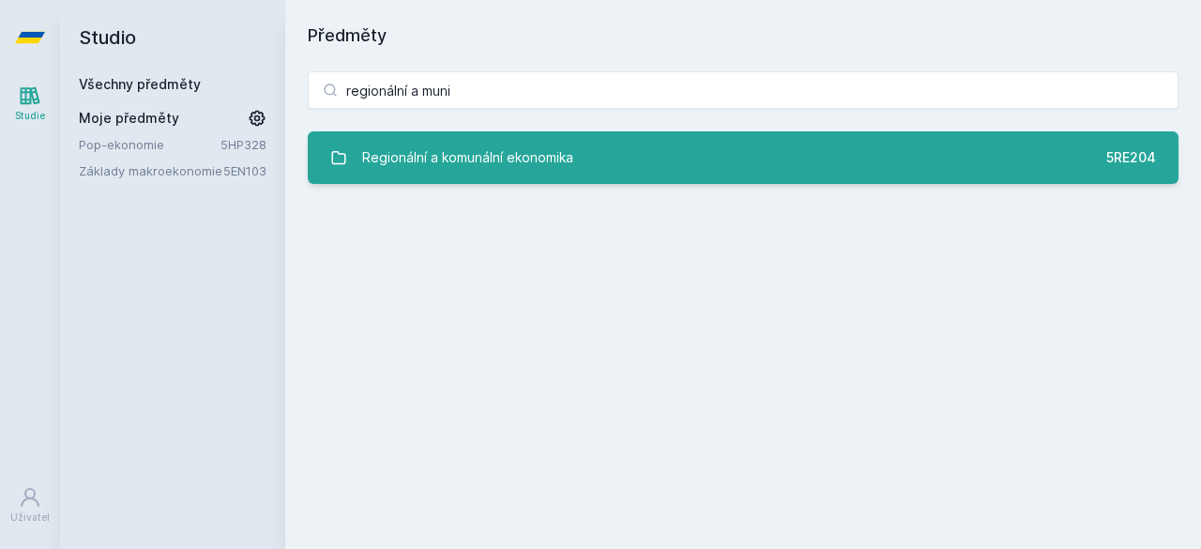
click at [738, 147] on link "Regionální a komunální ekonomika 5RE204" at bounding box center [743, 157] width 871 height 53
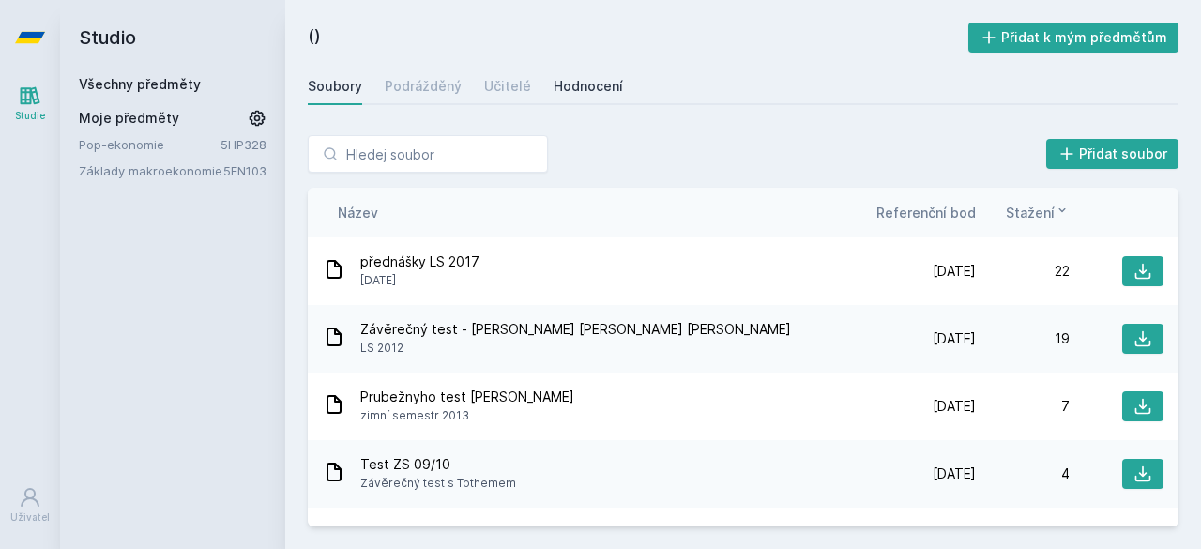
click at [591, 89] on font "Hodnocení" at bounding box center [588, 86] width 69 height 16
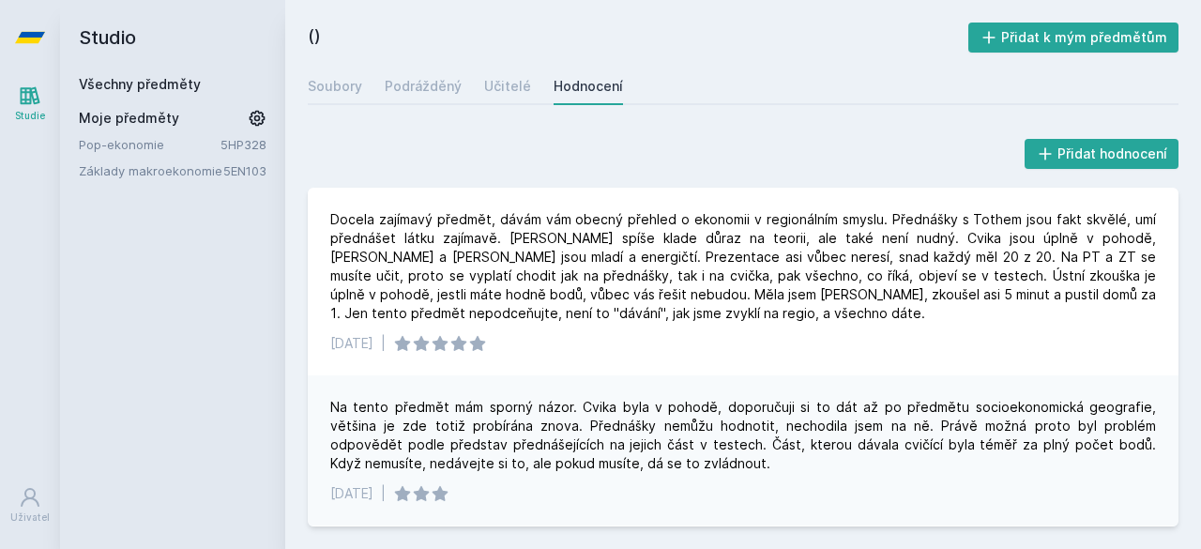
click at [31, 27] on icon at bounding box center [30, 37] width 30 height 75
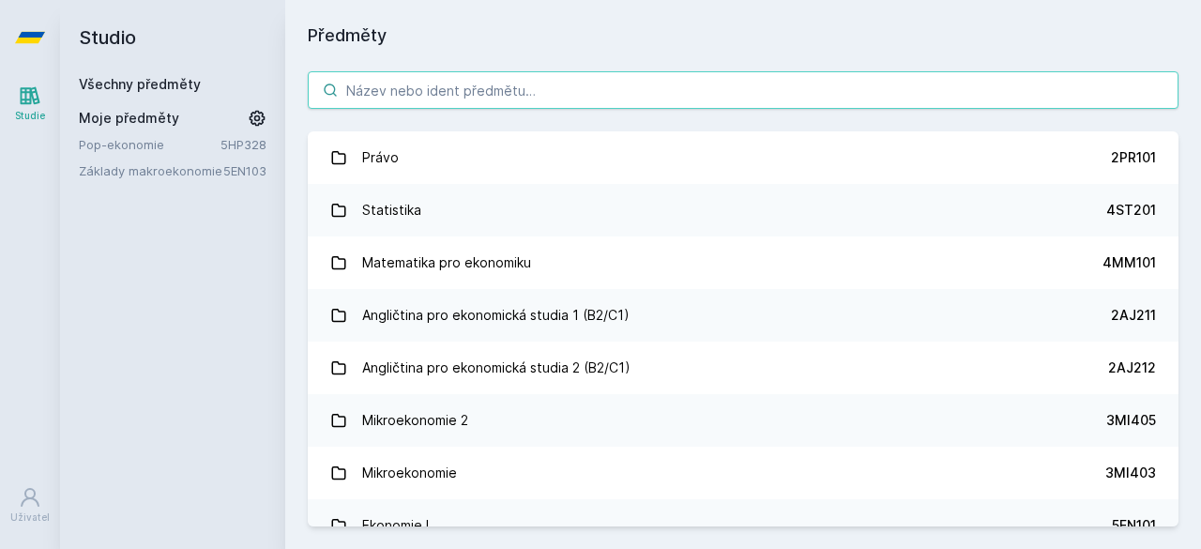
click at [381, 97] on input "search" at bounding box center [743, 90] width 871 height 38
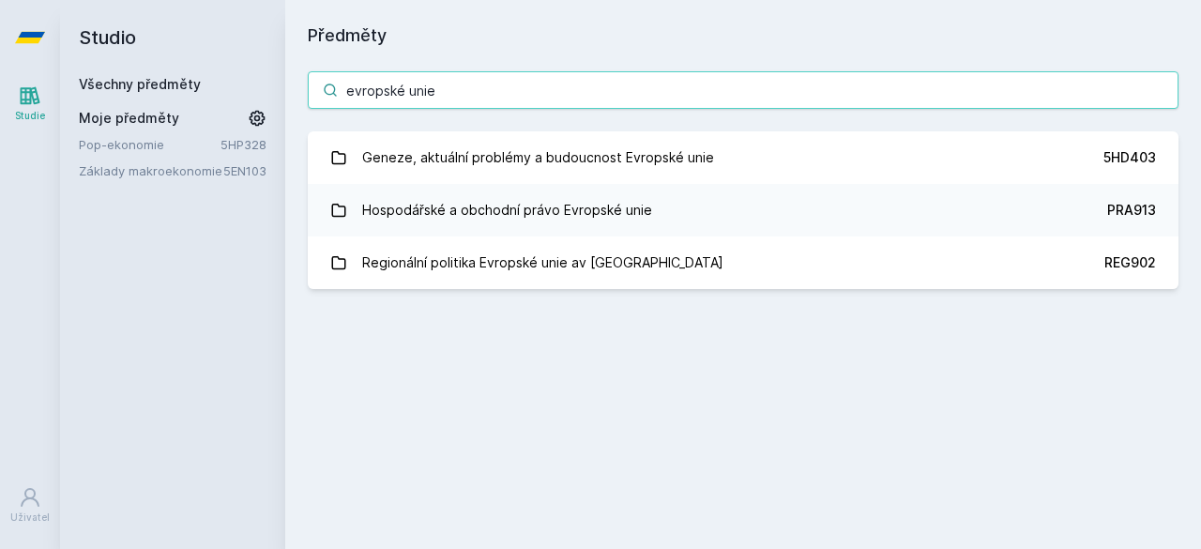
type input "evropské unie"
